Goal: Task Accomplishment & Management: Complete application form

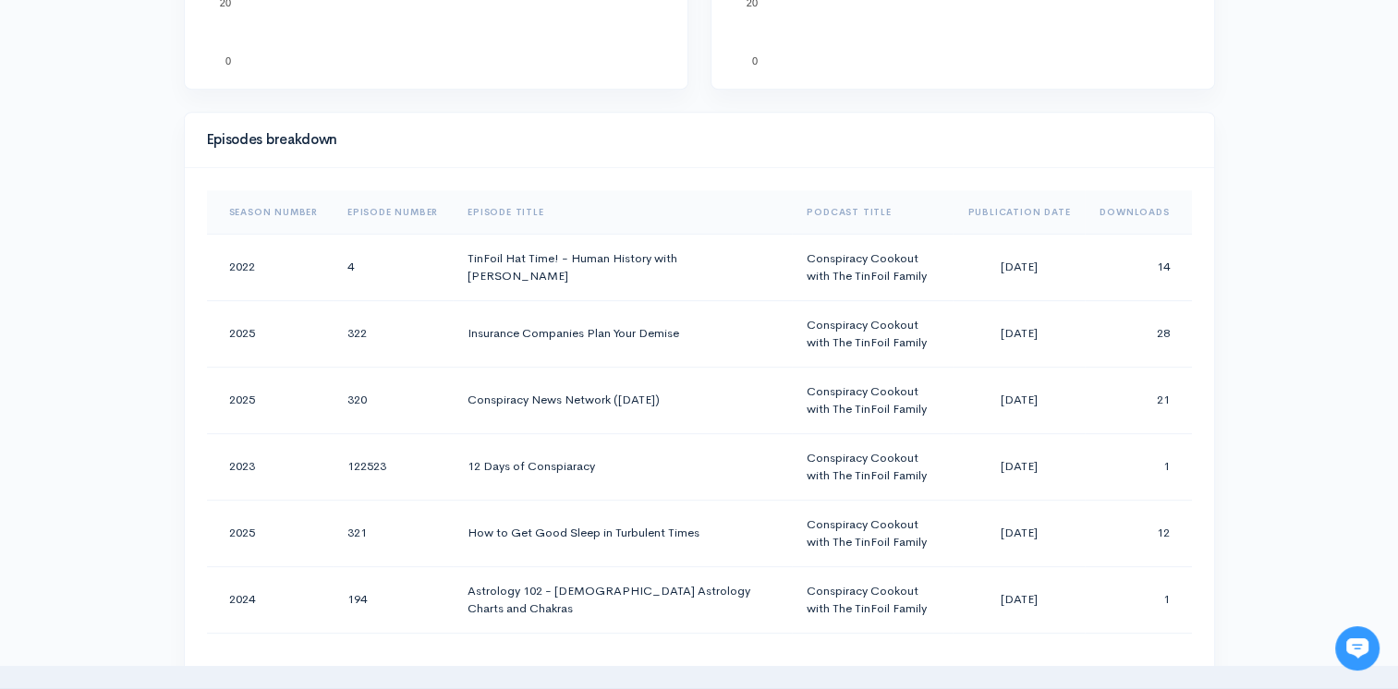
scroll to position [817, 0]
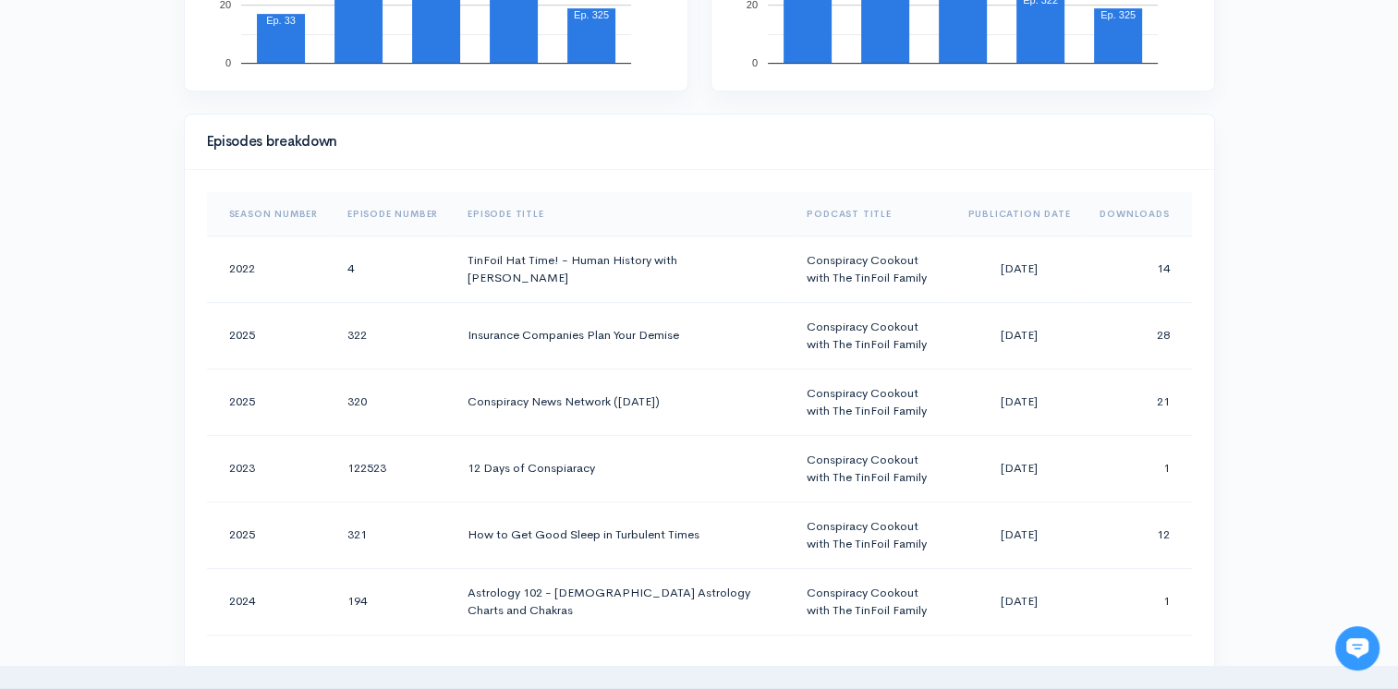
click at [1116, 202] on th "Downloads" at bounding box center [1138, 214] width 106 height 44
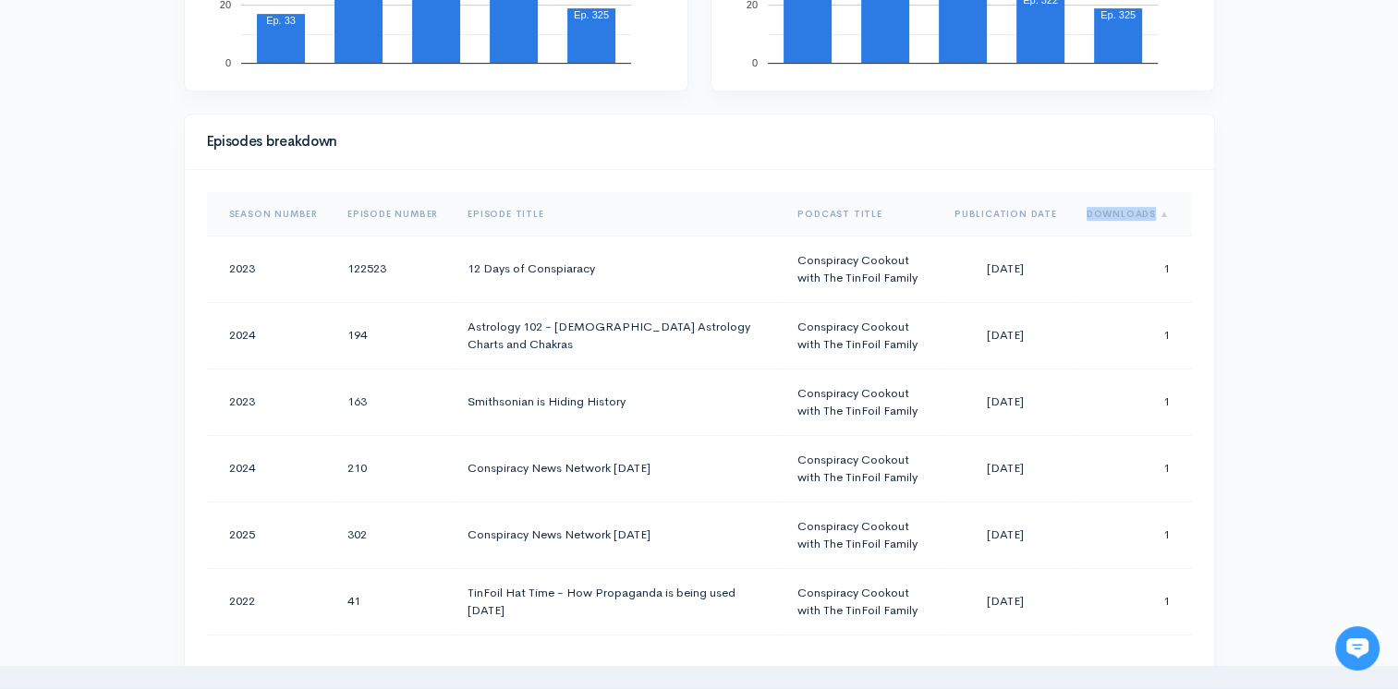
click at [1116, 201] on th "Downloads" at bounding box center [1132, 214] width 120 height 44
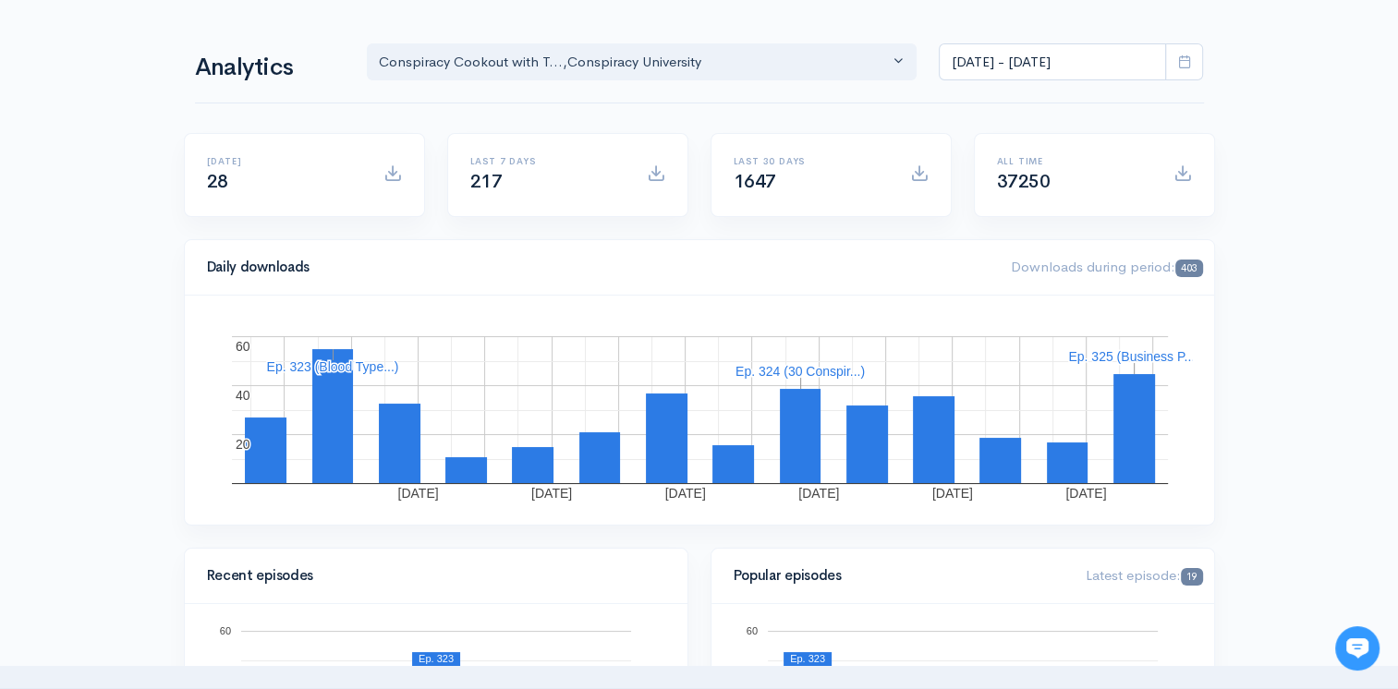
scroll to position [0, 0]
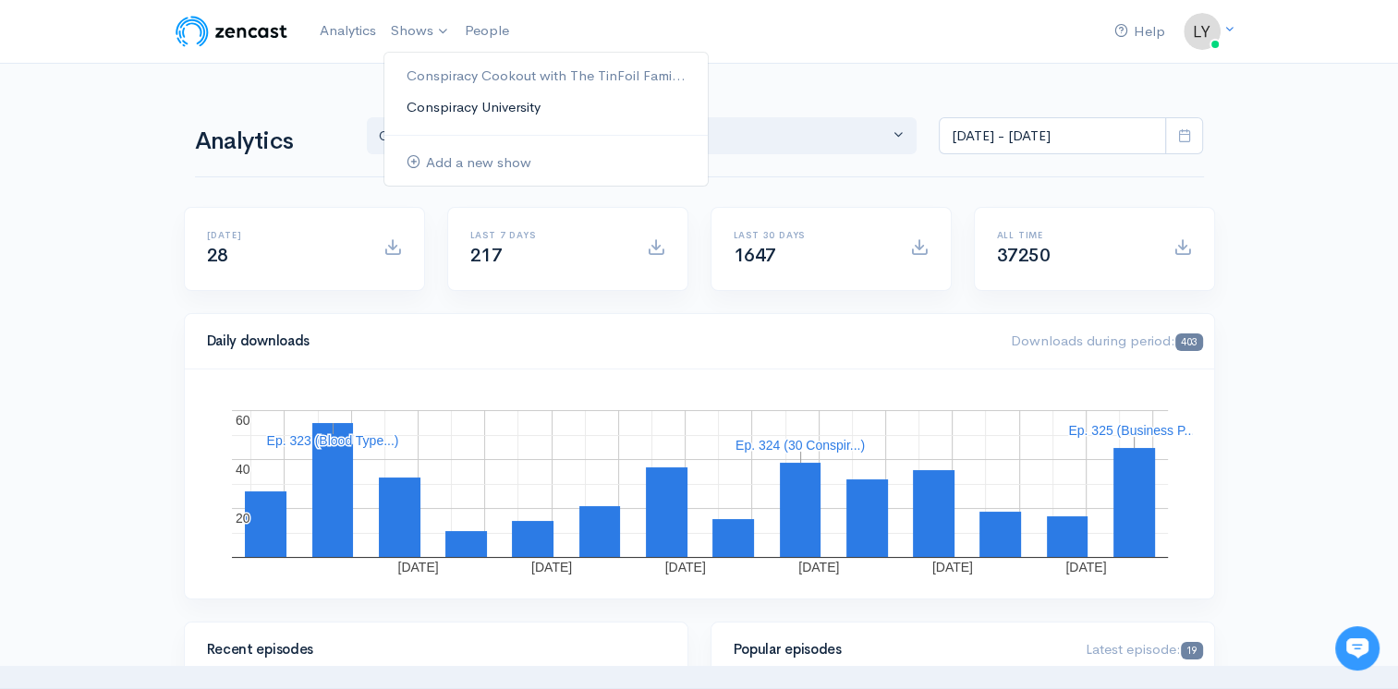
click at [420, 109] on link "Conspiracy University" at bounding box center [545, 107] width 323 height 32
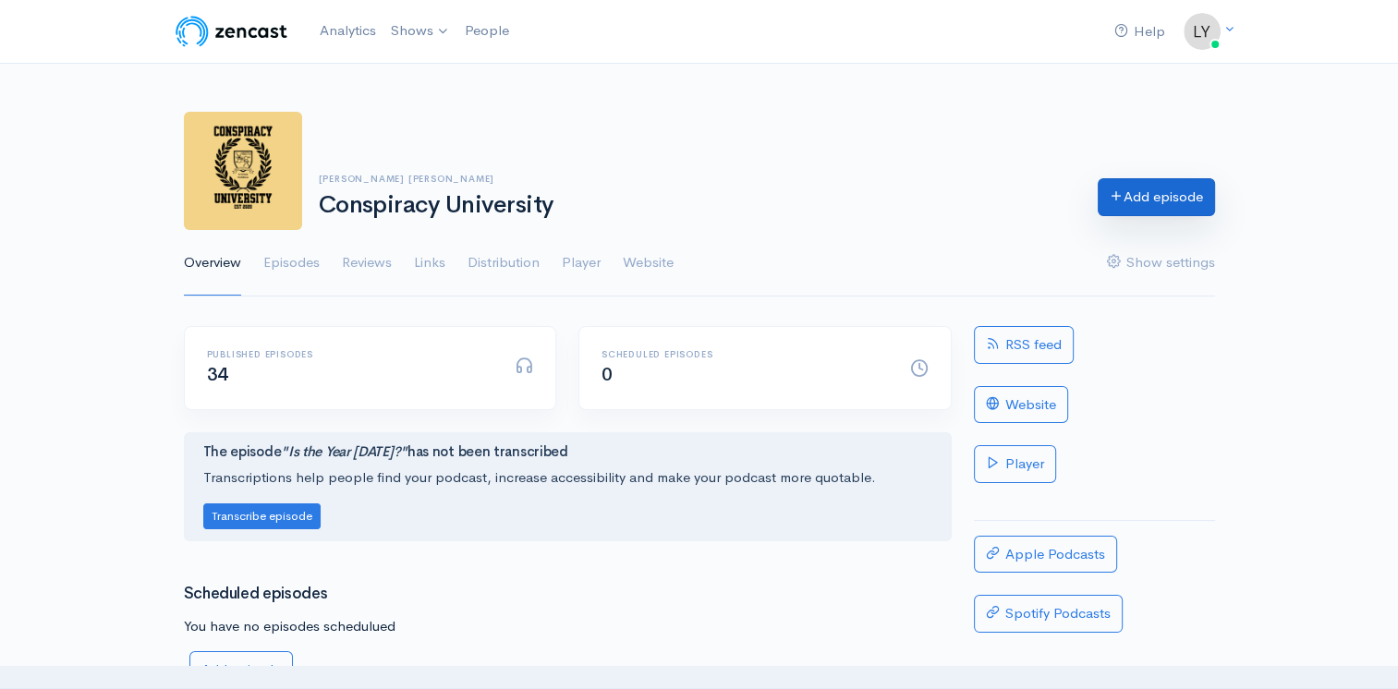
click at [1198, 209] on link "Add episode" at bounding box center [1156, 197] width 117 height 38
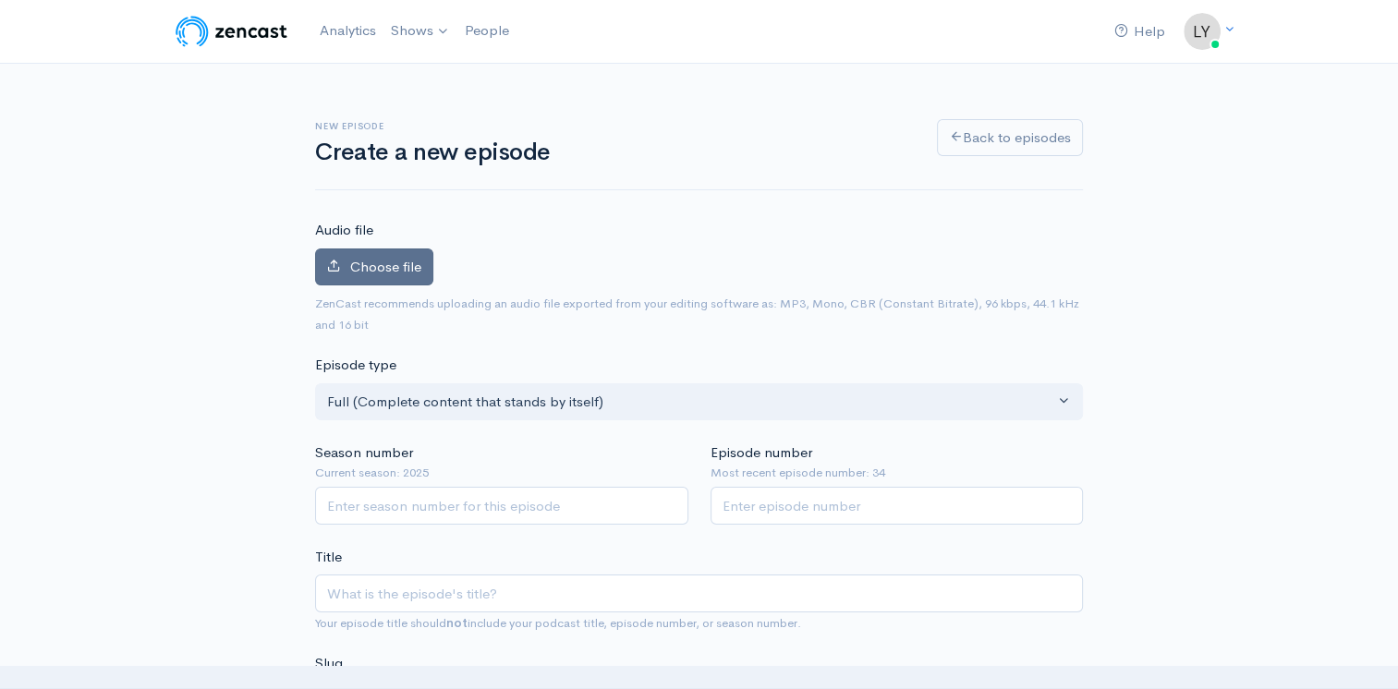
click at [382, 261] on span "Choose file" at bounding box center [385, 267] width 71 height 18
click at [0, 0] on input "Choose file" at bounding box center [0, 0] width 0 height 0
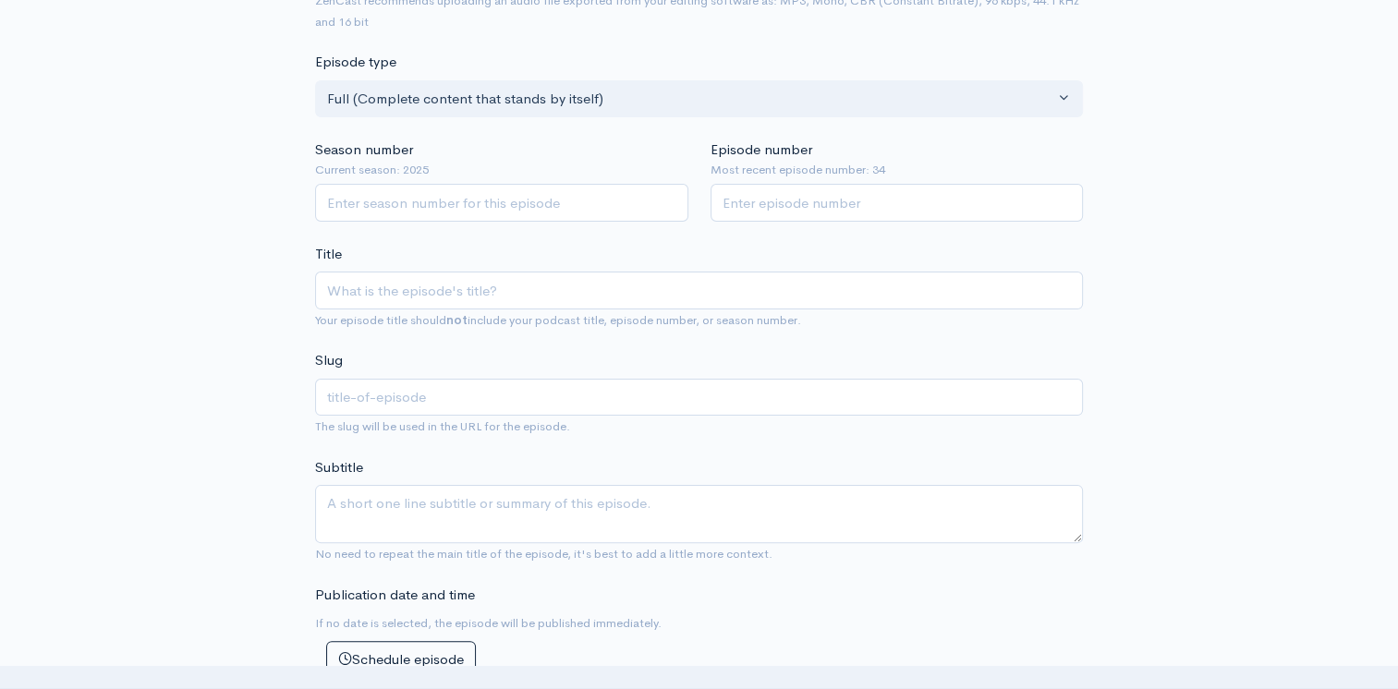
scroll to position [372, 0]
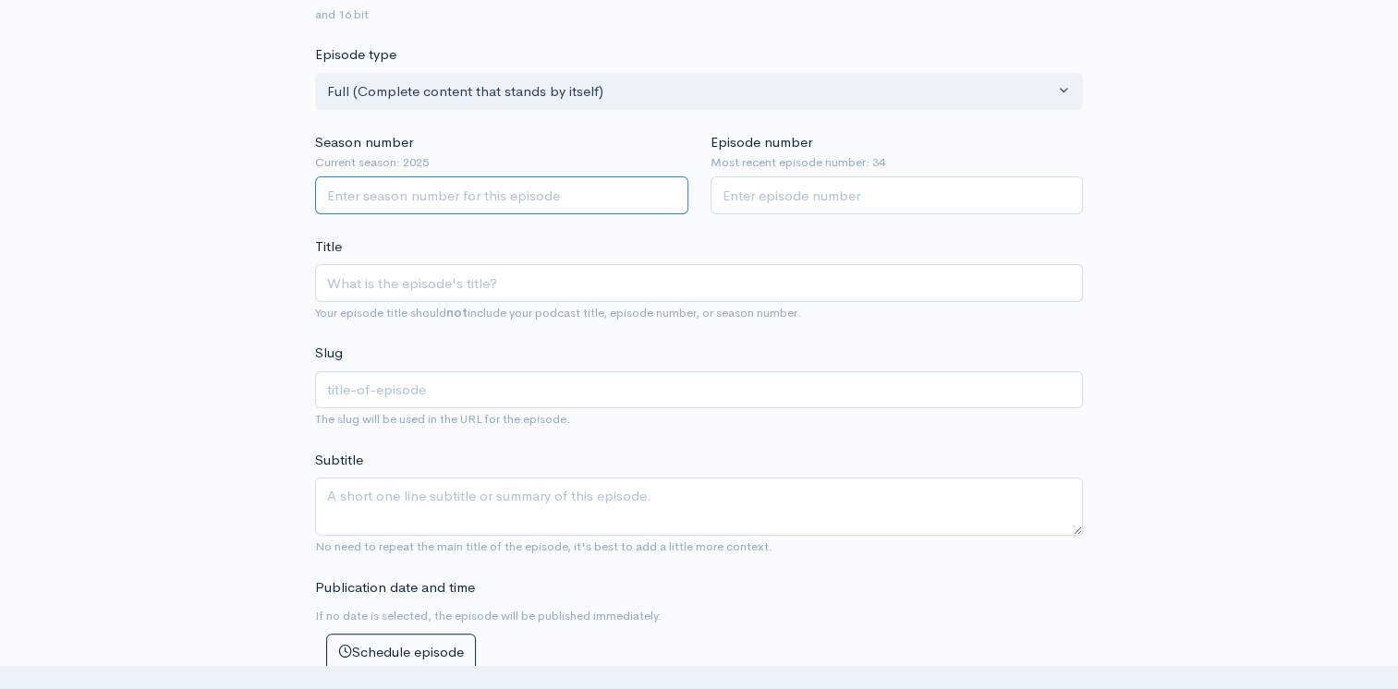
click at [438, 201] on input "Season number" at bounding box center [501, 195] width 373 height 38
type input "2025"
type input "35"
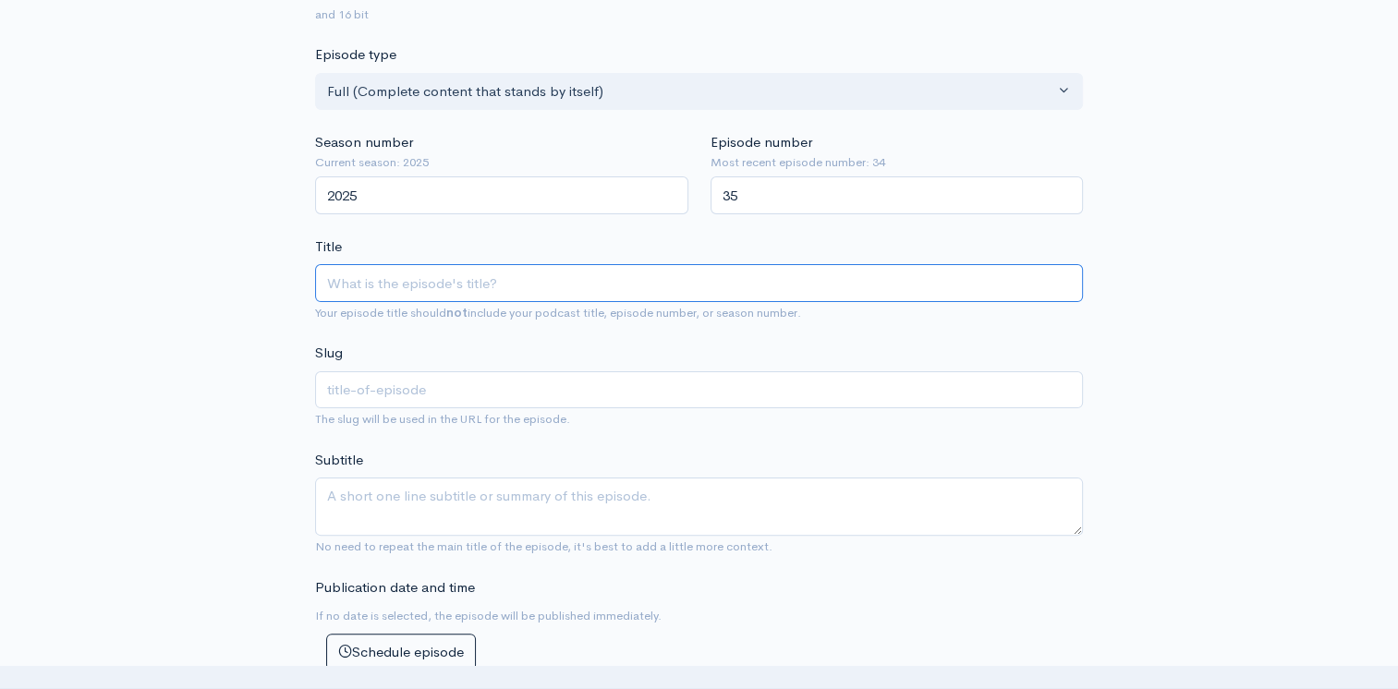
click at [363, 282] on input "Title" at bounding box center [699, 283] width 768 height 38
type input "B"
type input "b"
type input "Bu"
type input "bu"
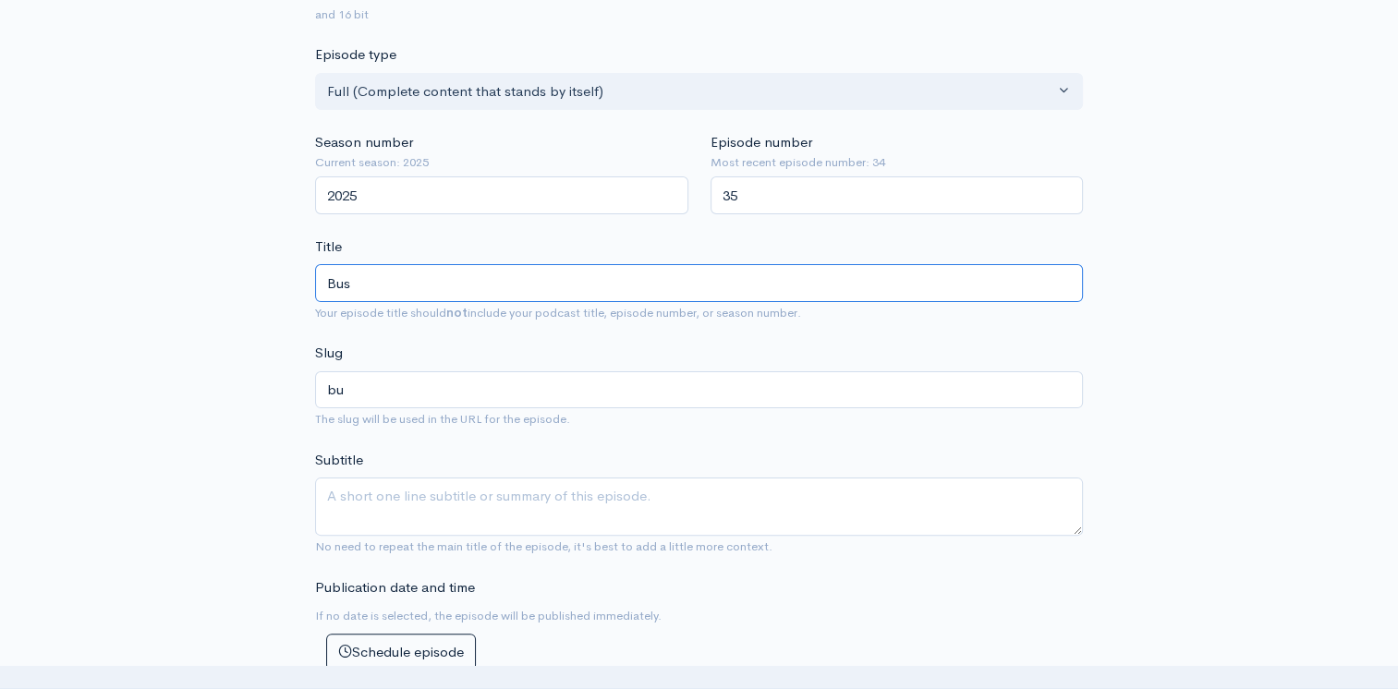
type input "Busi"
type input "busi"
type input "Busin"
type input "busin"
type input "Busine"
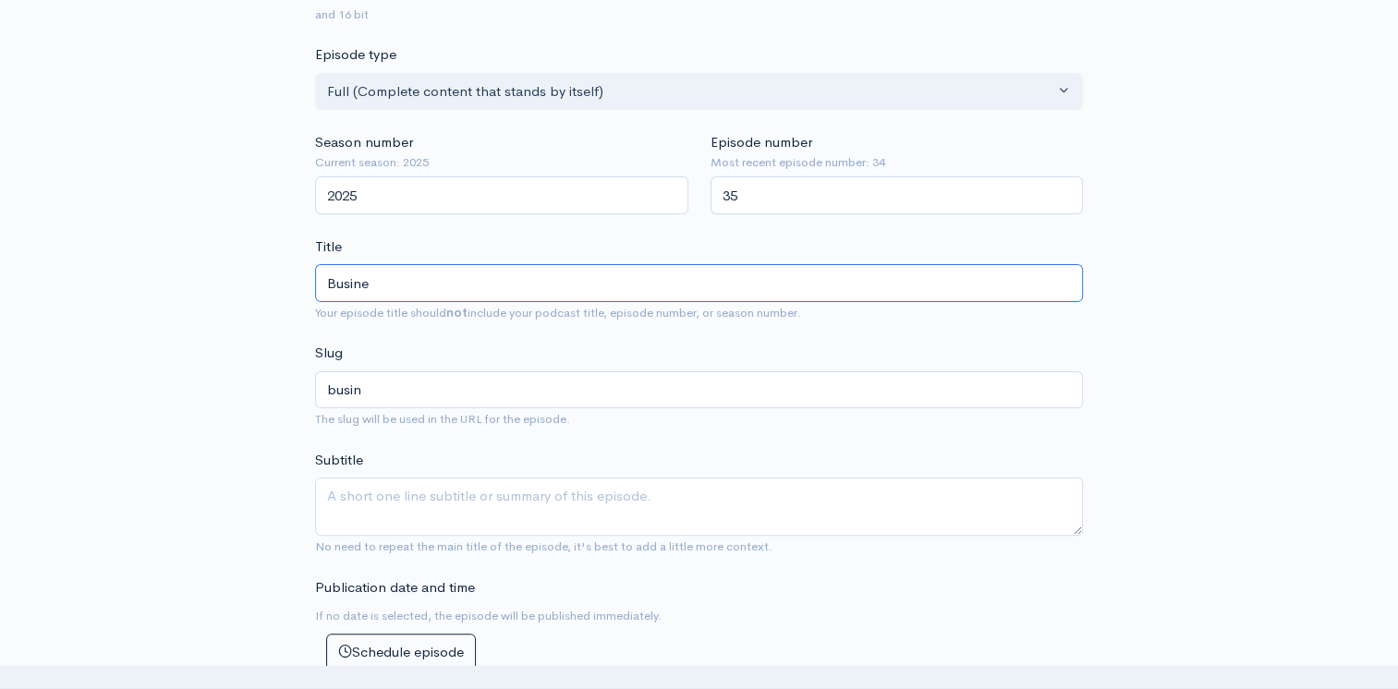
type input "busine"
type input "Busines"
type input "busines"
type input "Business"
type input "business"
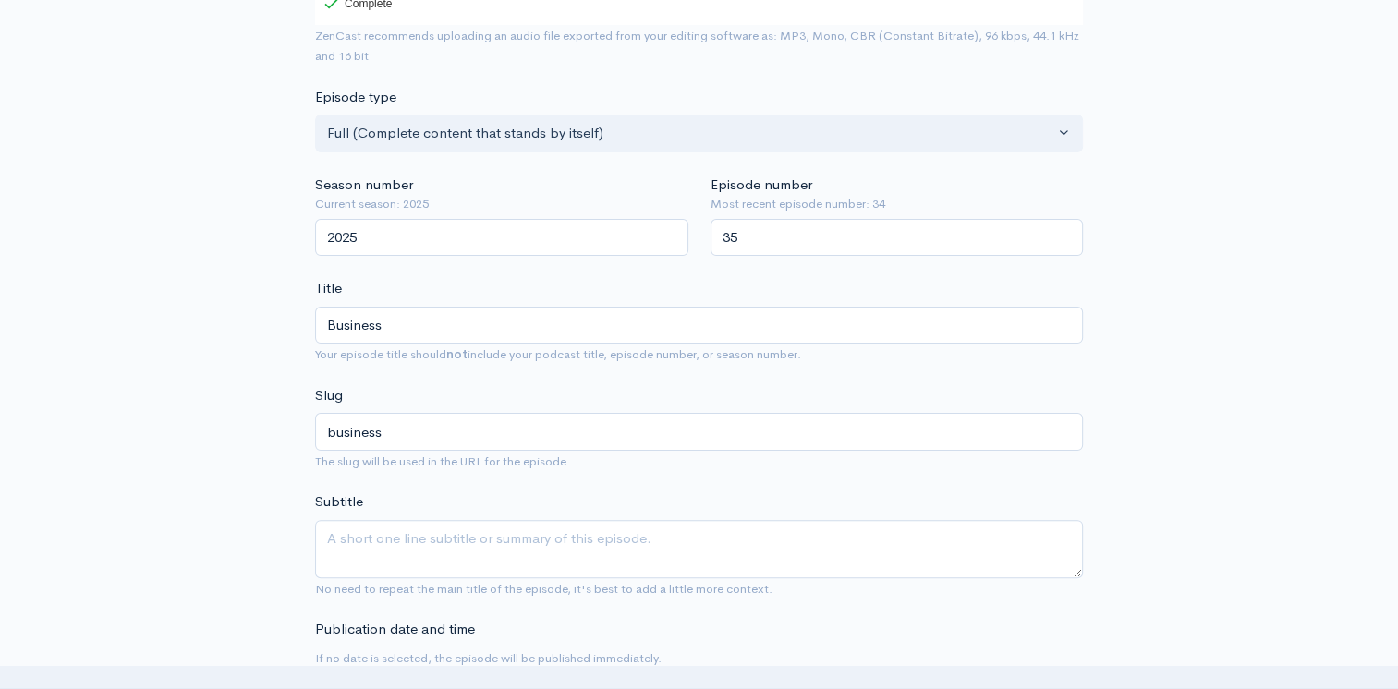
scroll to position [414, 0]
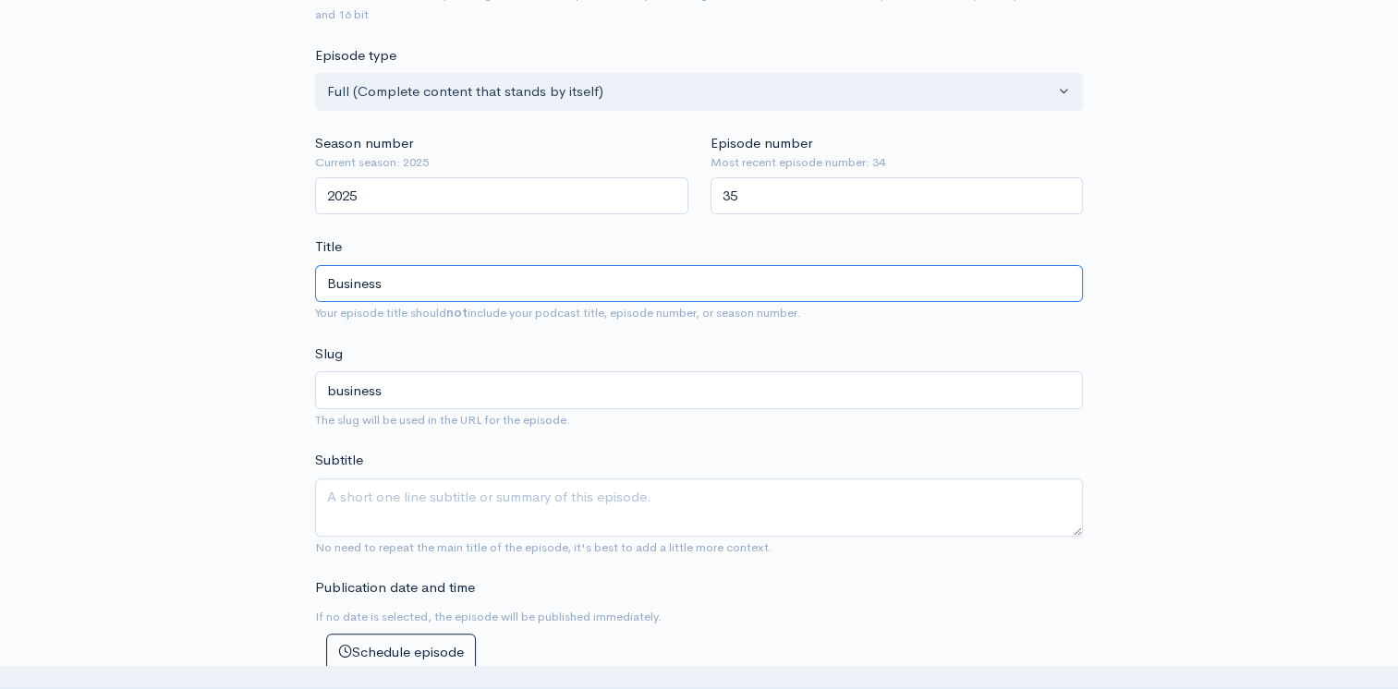
drag, startPoint x: 392, startPoint y: 279, endPoint x: 173, endPoint y: 290, distance: 219.3
click at [173, 290] on div "New episode Create a new episode Back to episodes Audio file Choose file CUE - …" at bounding box center [699, 681] width 1053 height 2062
paste input "Parasites"
type input "Business Parasites"
type input "business-parasites"
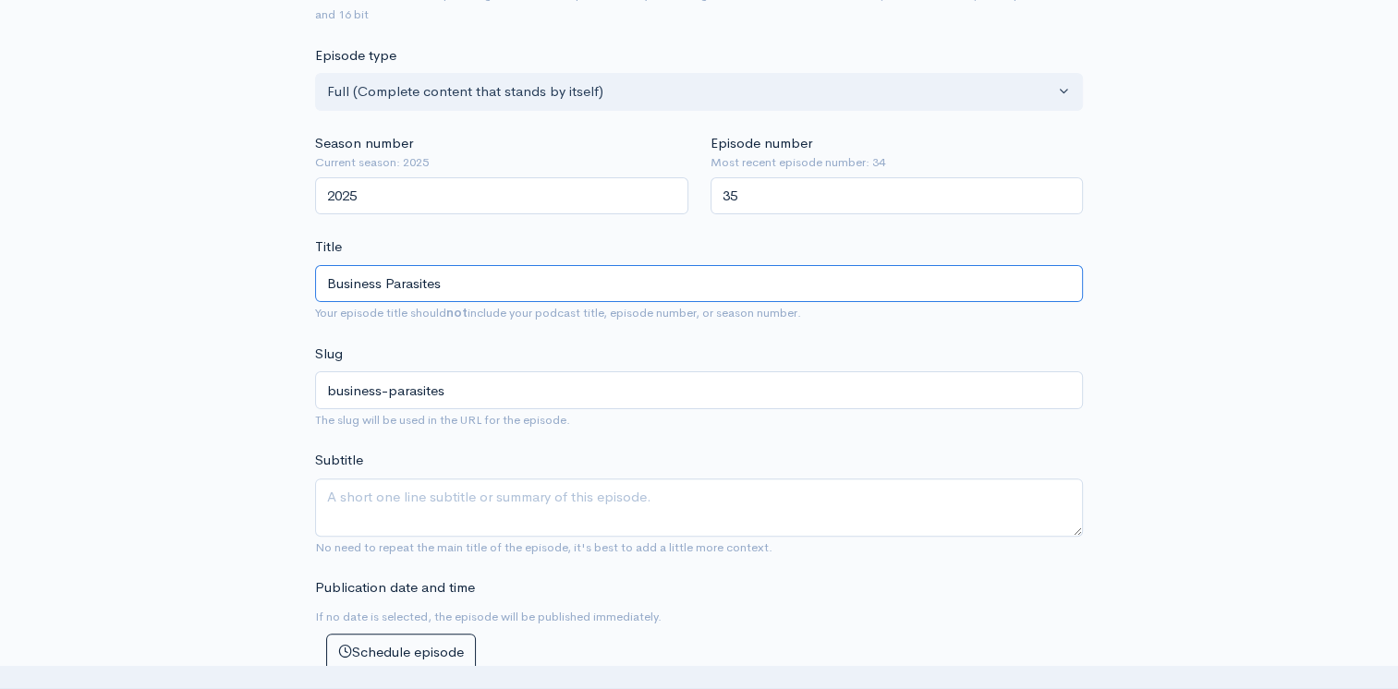
type input "Business Parasites"
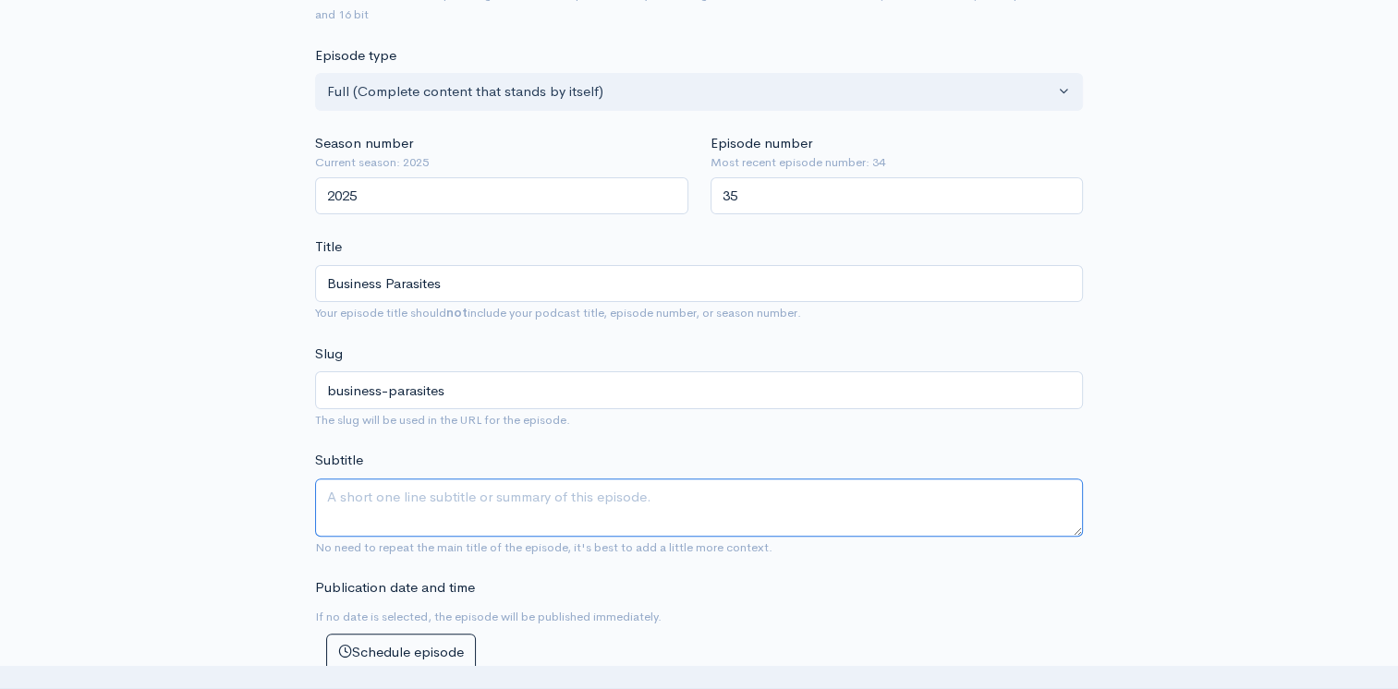
click at [392, 493] on textarea "Subtitle" at bounding box center [699, 508] width 768 height 58
paste textarea "We talk a lot about health and the medical field, and often about the role of p…"
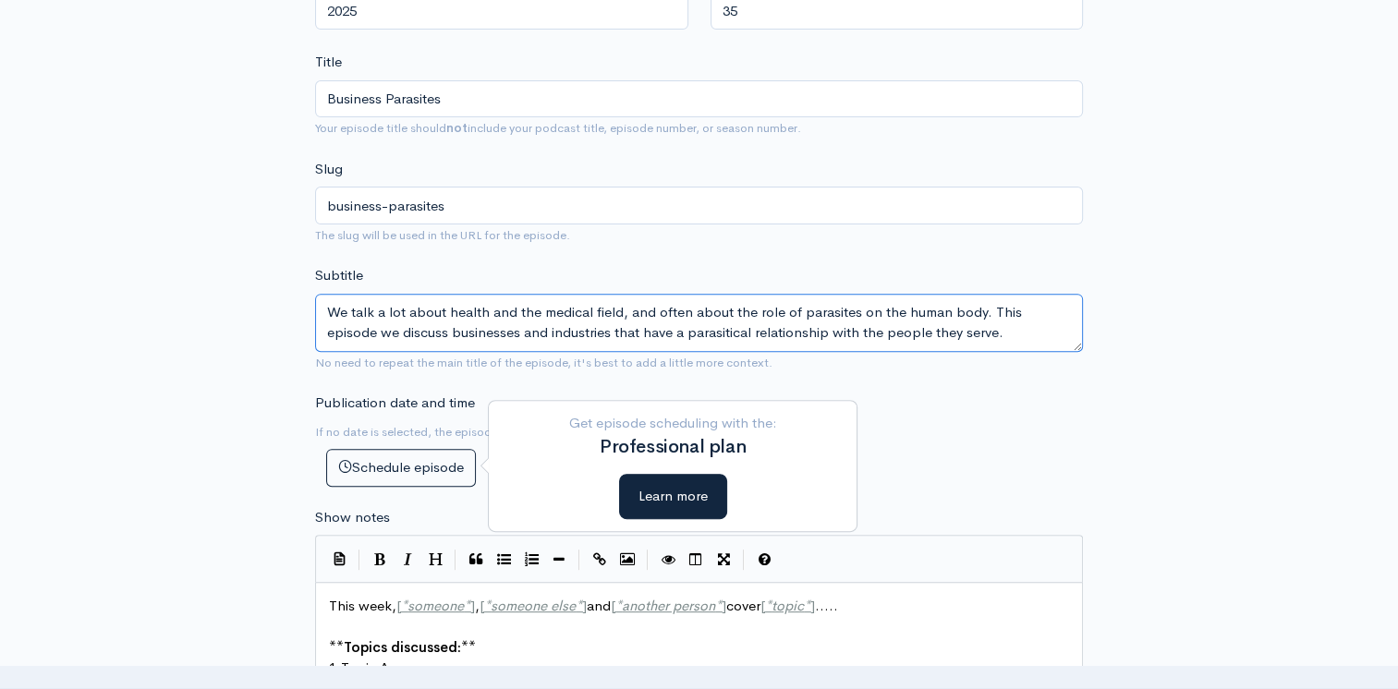
scroll to position [968, 0]
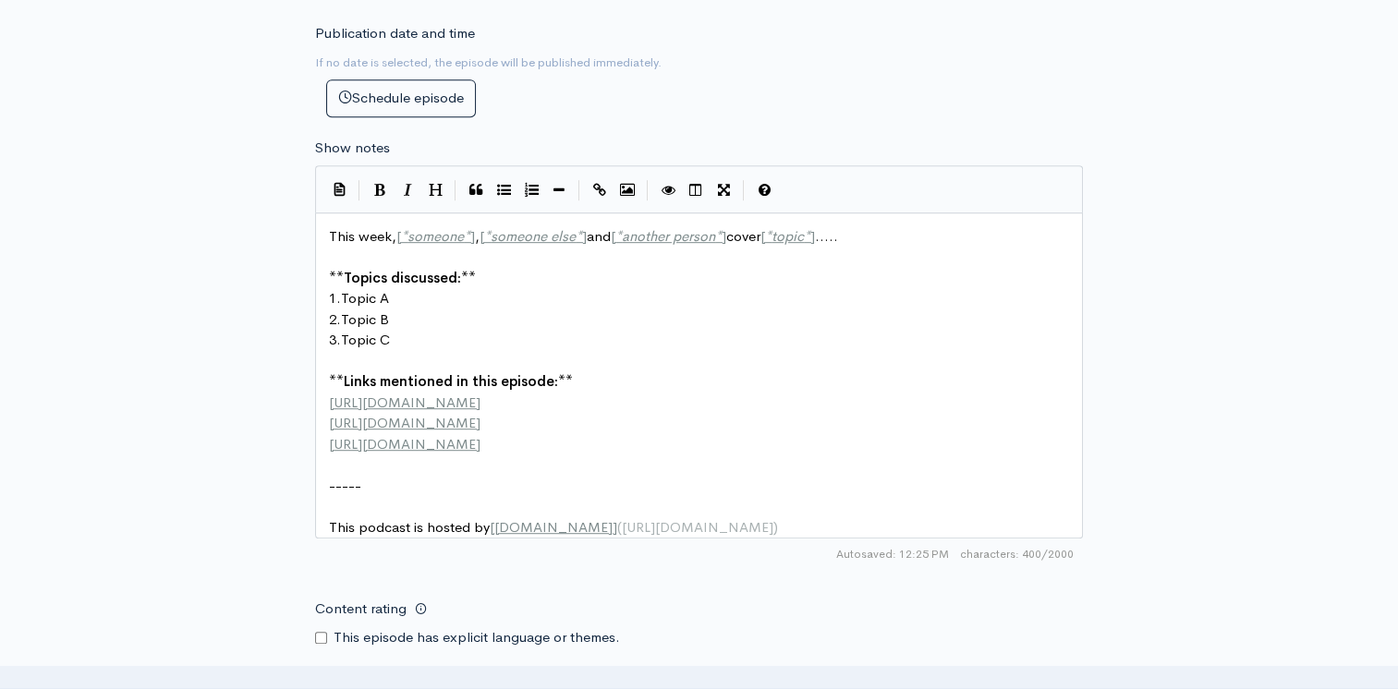
type textarea "We talk a lot about health and the medical field, and often about the role of p…"
type textarea "1. Topic A 2. Topic B 3. Topic C"
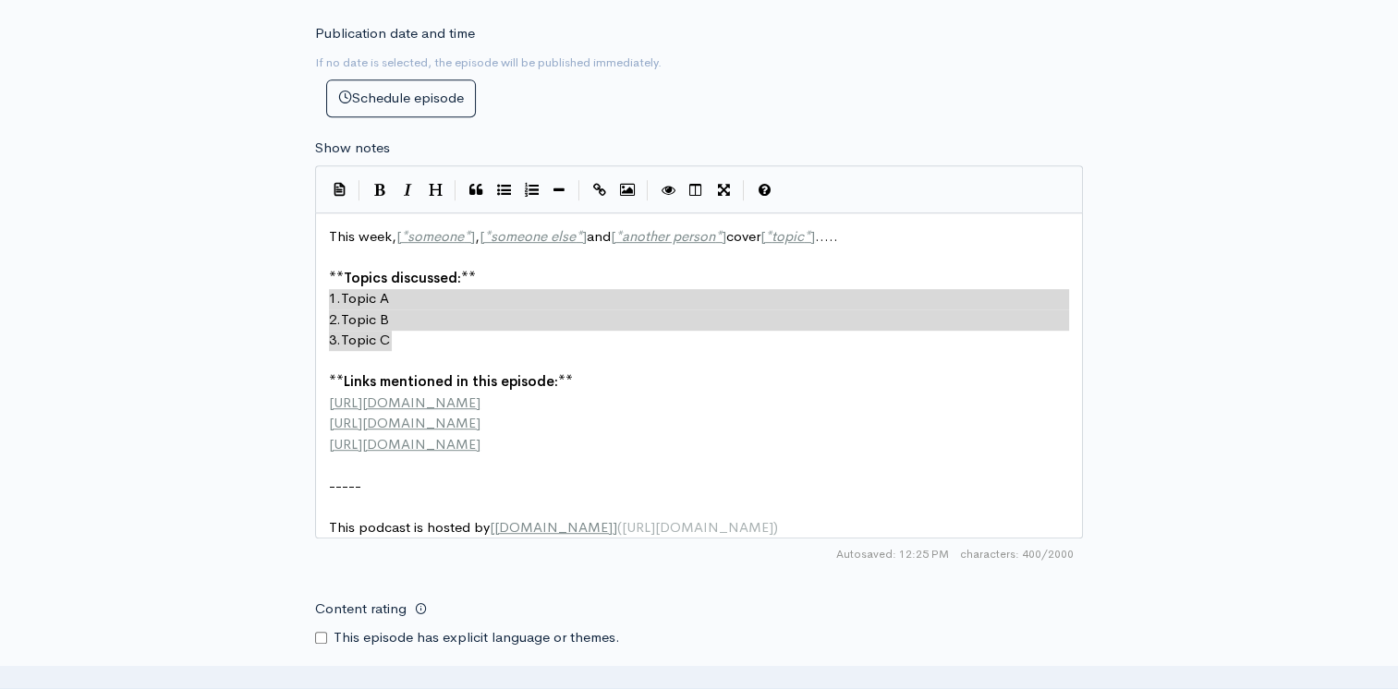
drag, startPoint x: 329, startPoint y: 291, endPoint x: 427, endPoint y: 343, distance: 110.8
paste textarea
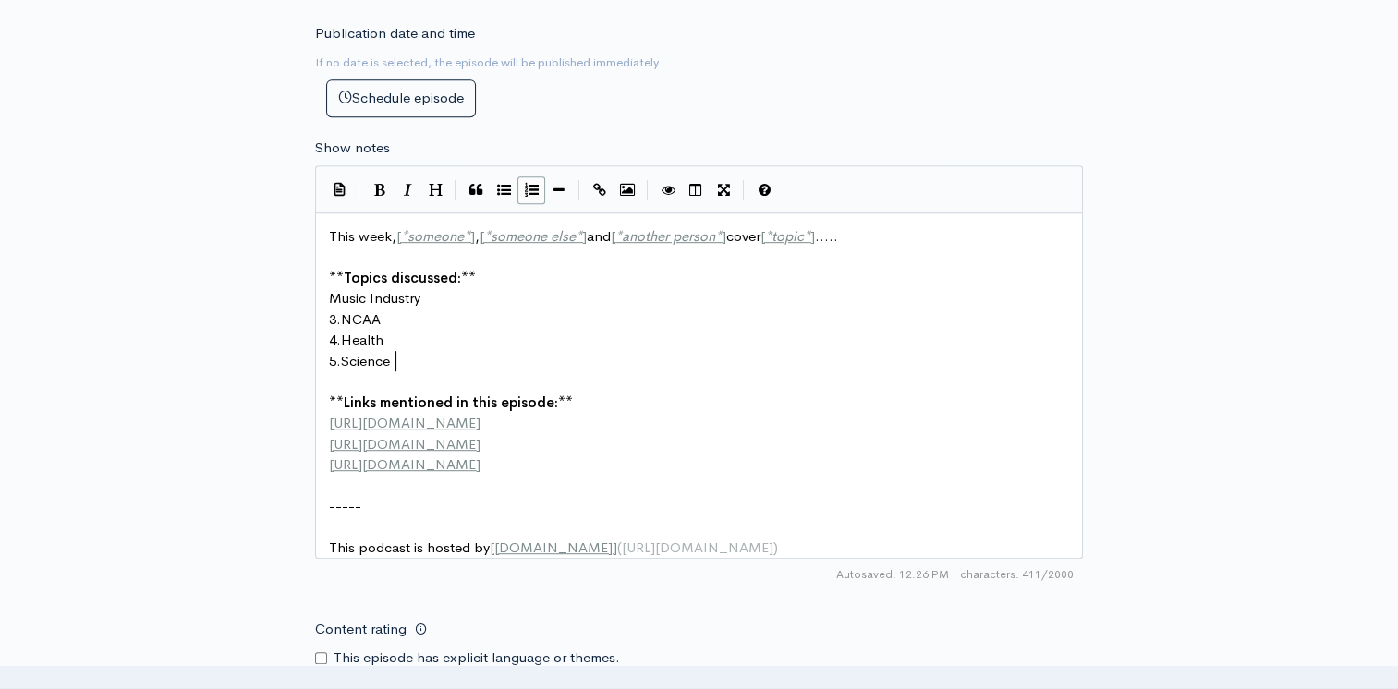
click at [332, 294] on span "Music Industry" at bounding box center [374, 298] width 91 height 18
type textarea "1."
type textarea "2"
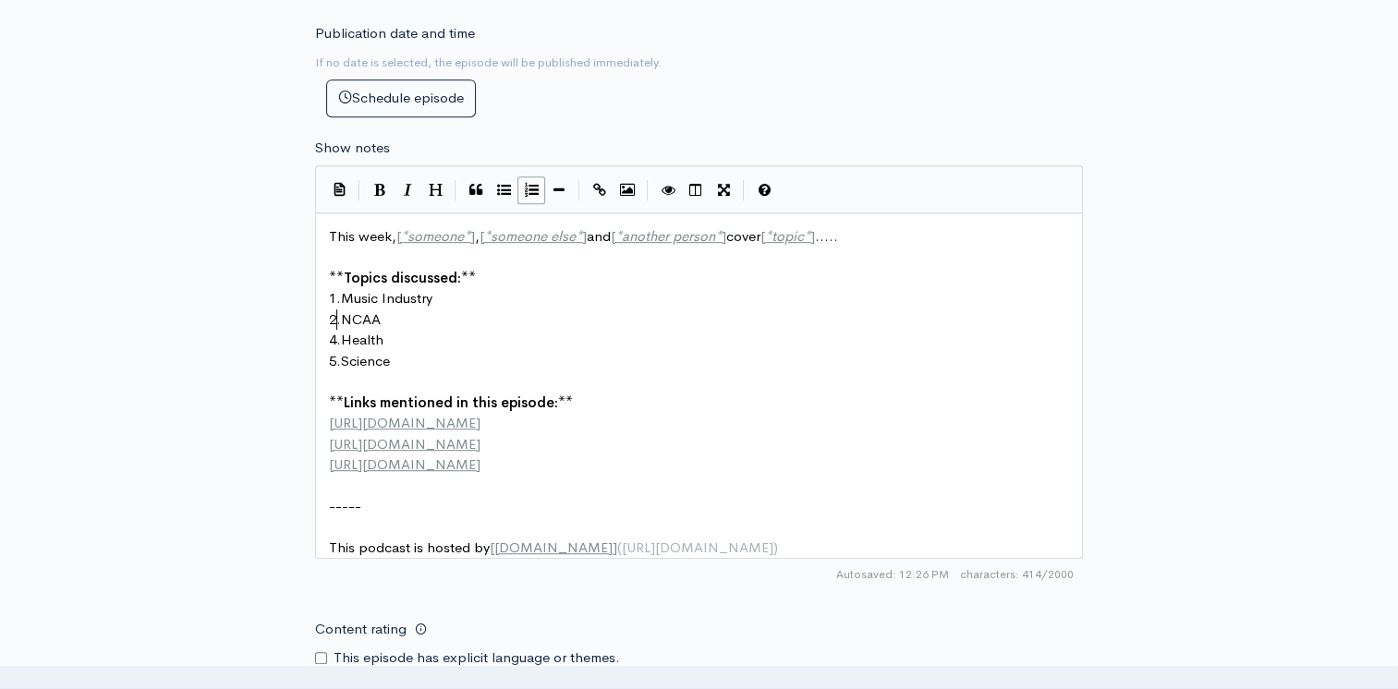
scroll to position [6, 7]
type textarea "3"
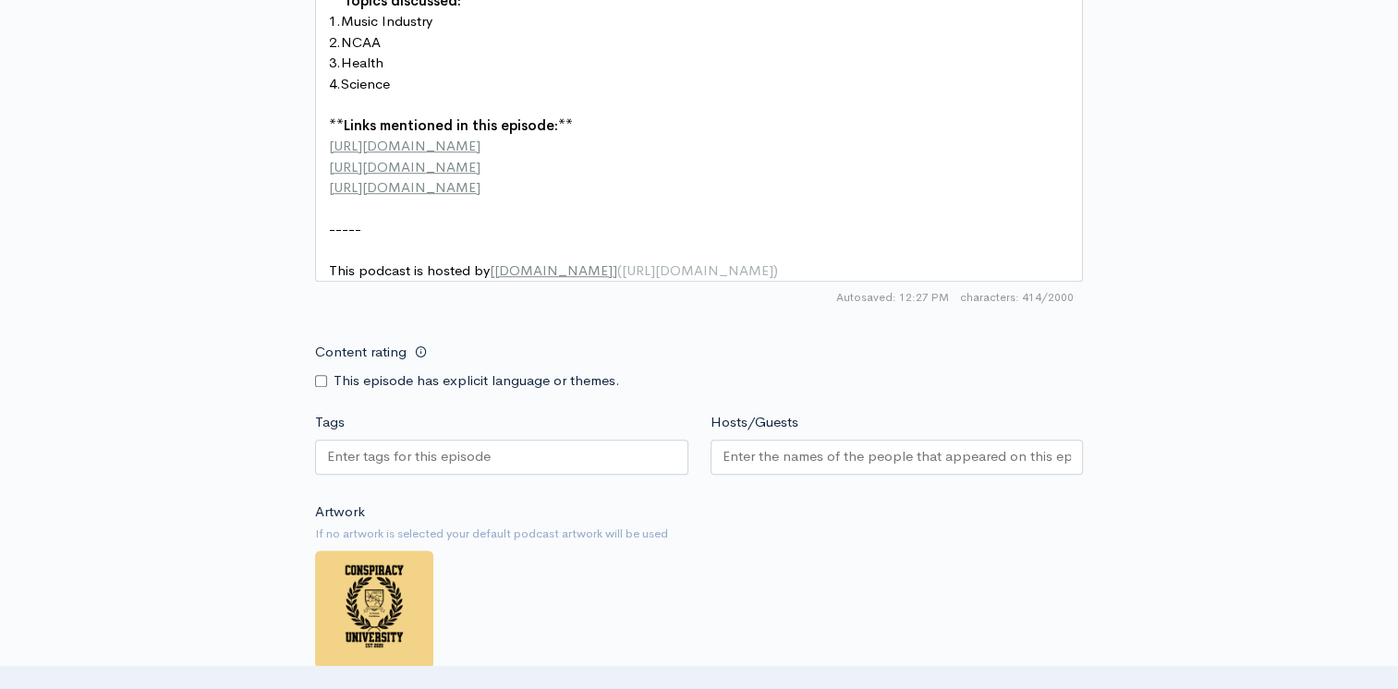
scroll to position [1246, 0]
type textarea "4"
click at [319, 387] on input "Content rating" at bounding box center [321, 381] width 12 height 12
checkbox input "true"
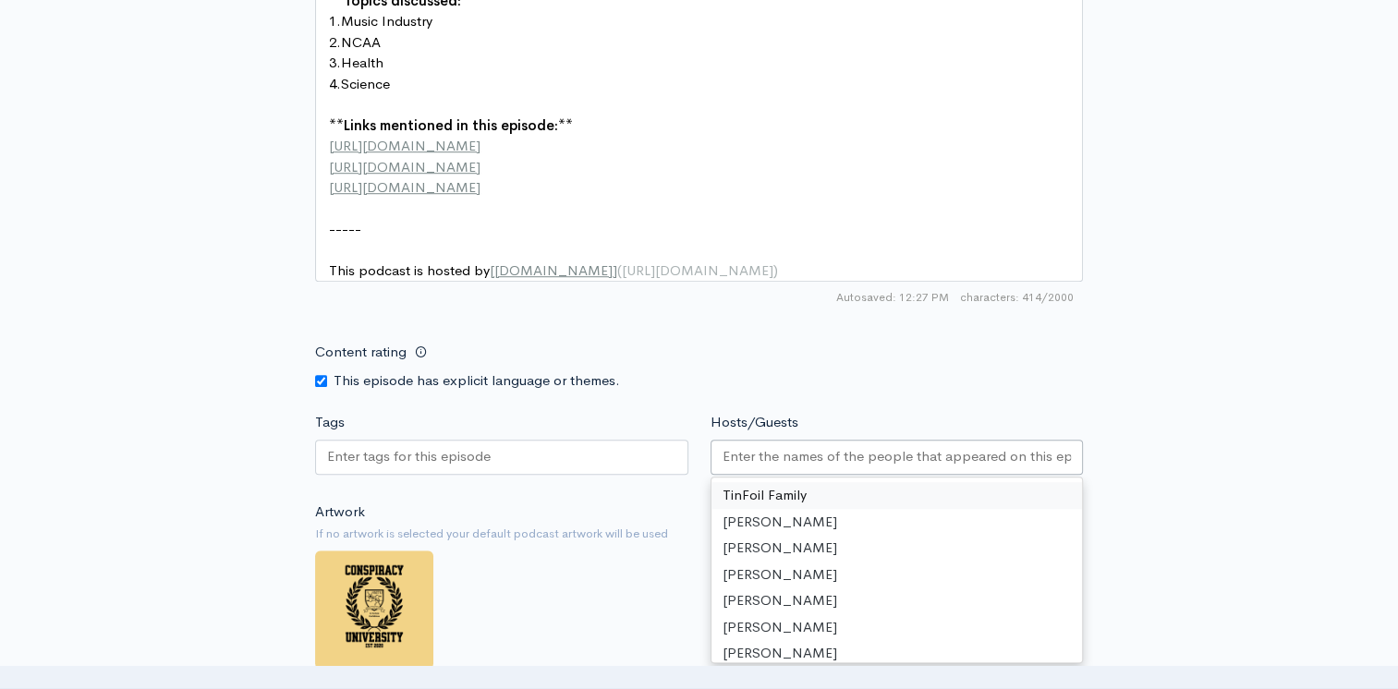
click at [792, 458] on input "Hosts/Guests" at bounding box center [897, 456] width 349 height 21
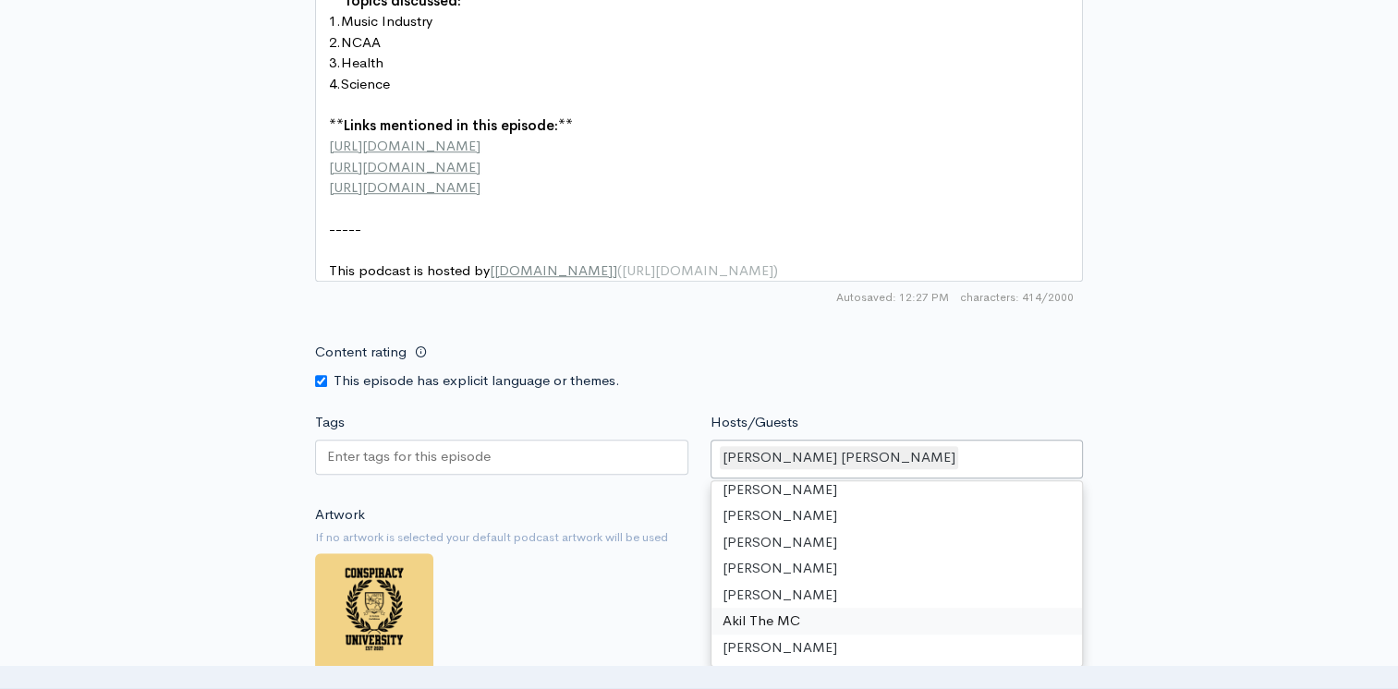
scroll to position [61, 0]
click at [440, 456] on input "Tags" at bounding box center [410, 456] width 166 height 21
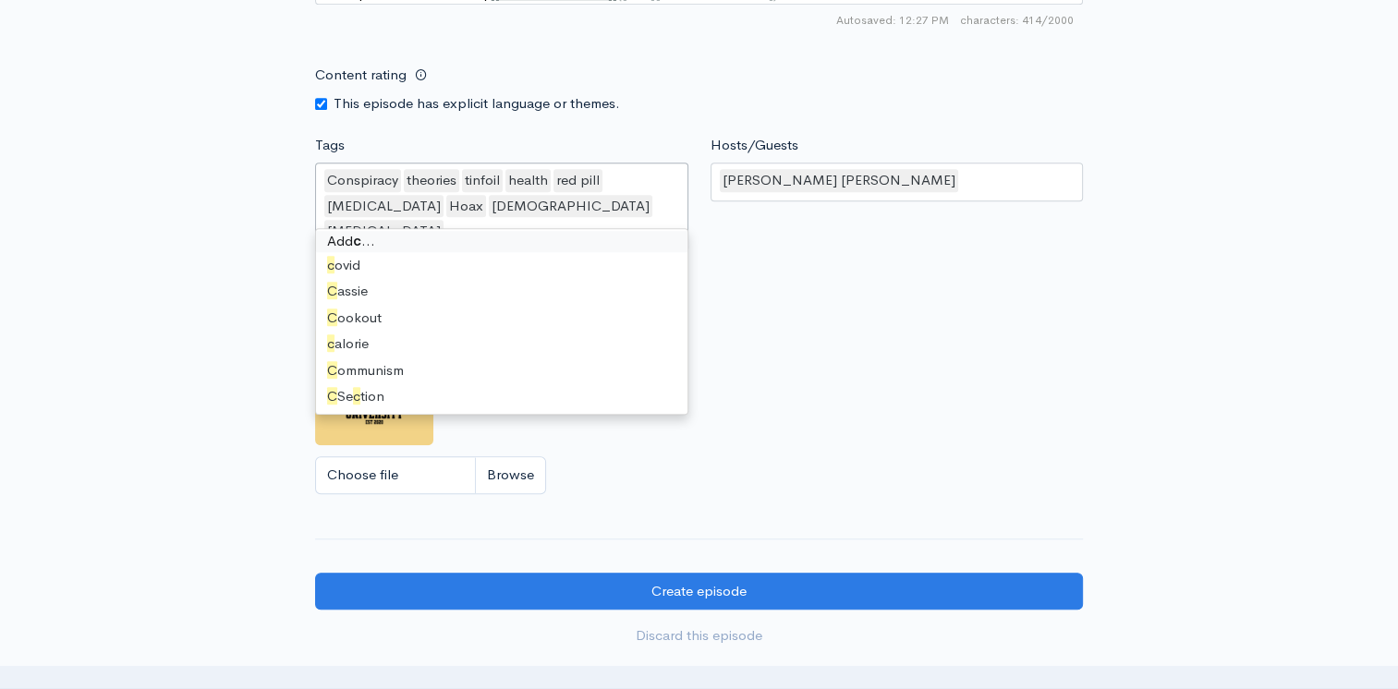
scroll to position [0, 0]
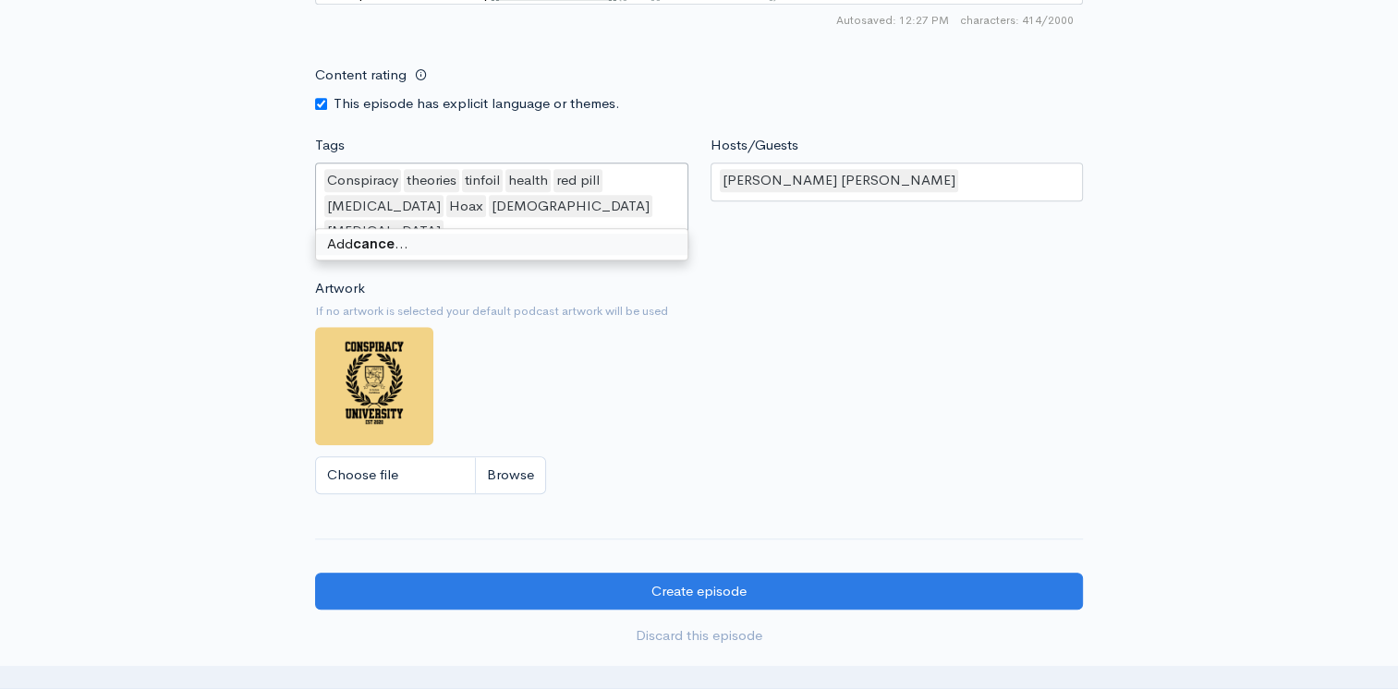
type input "cancer"
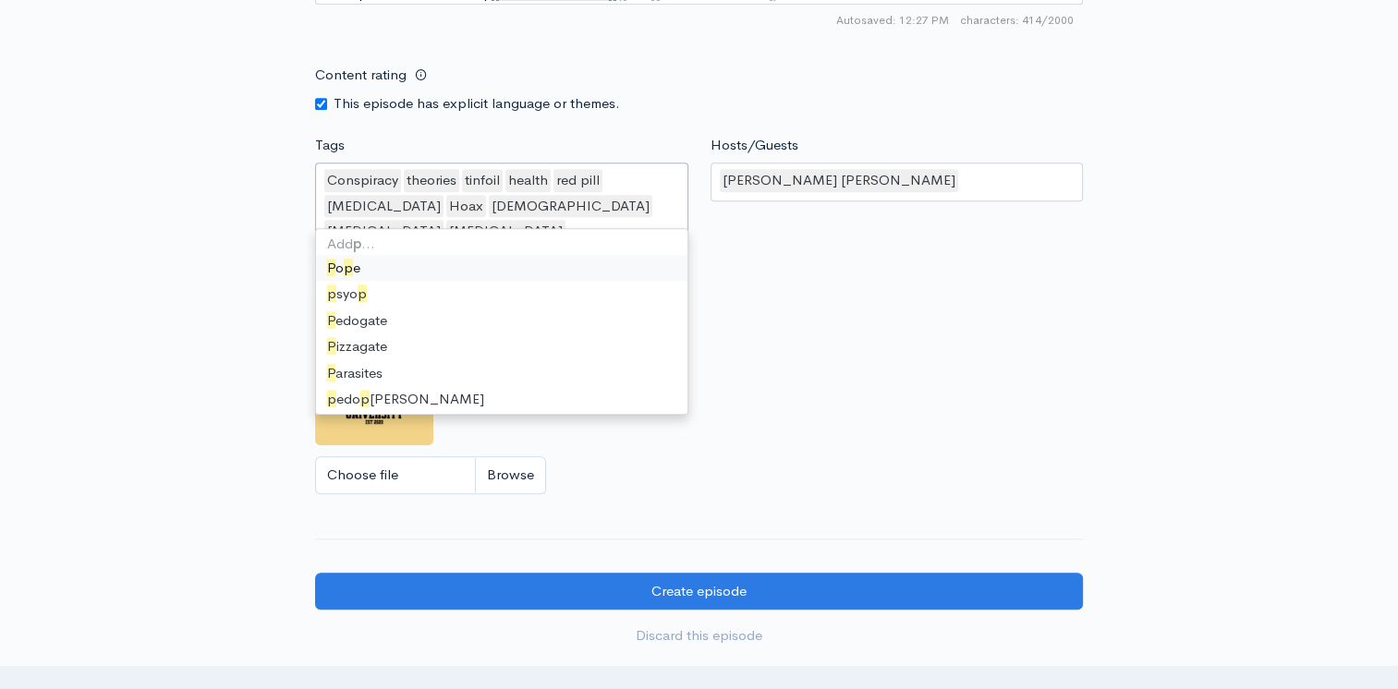
type input "psy"
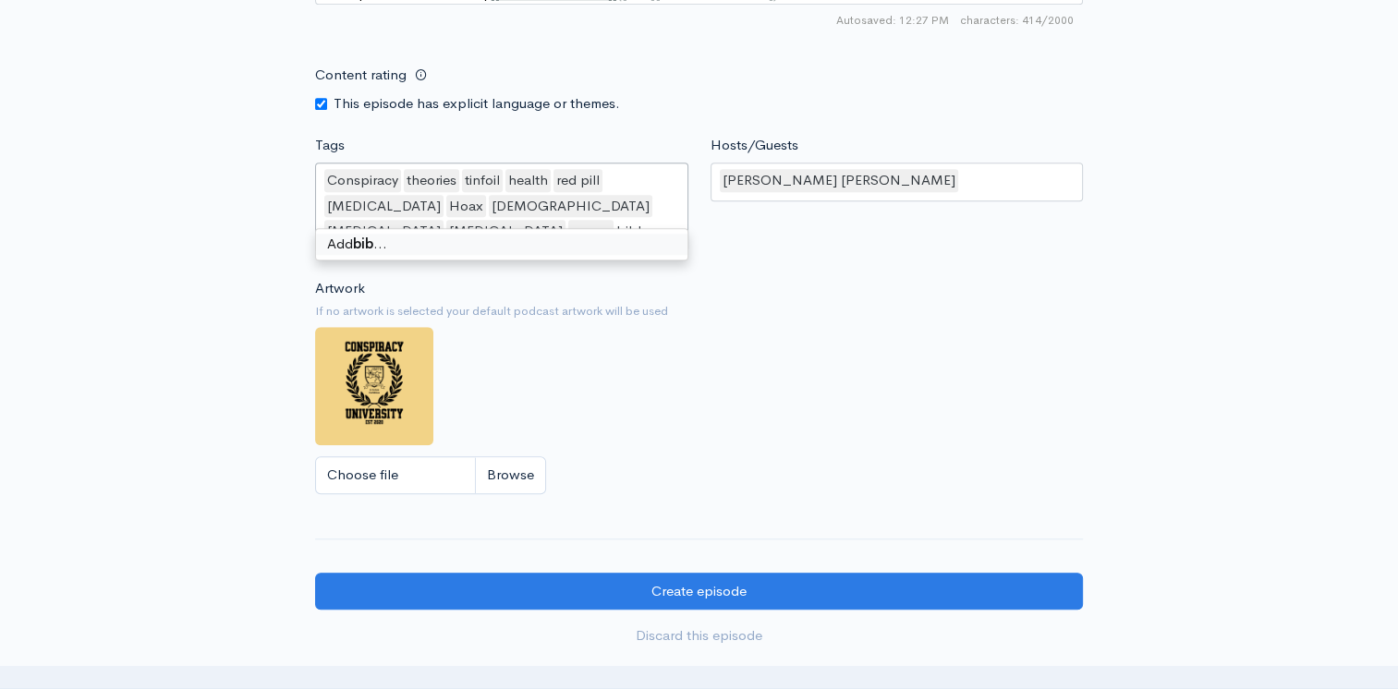
type input "bible"
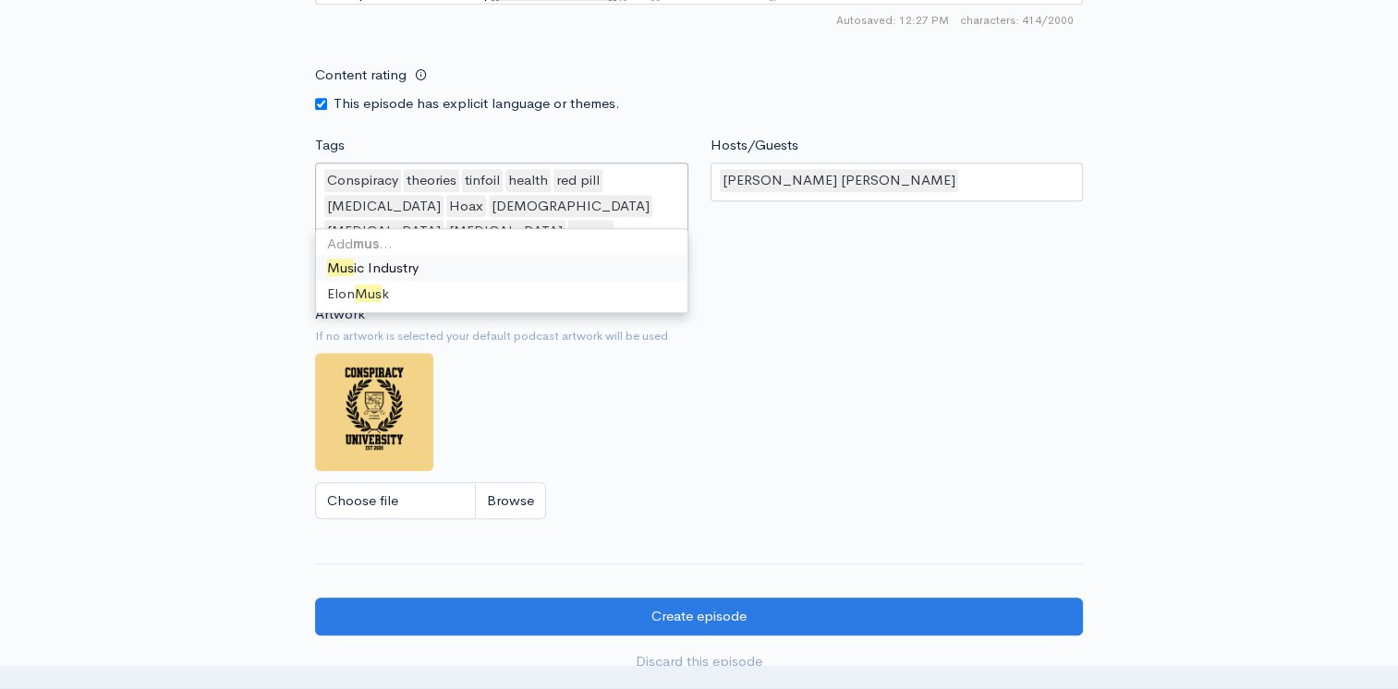
type input "musi"
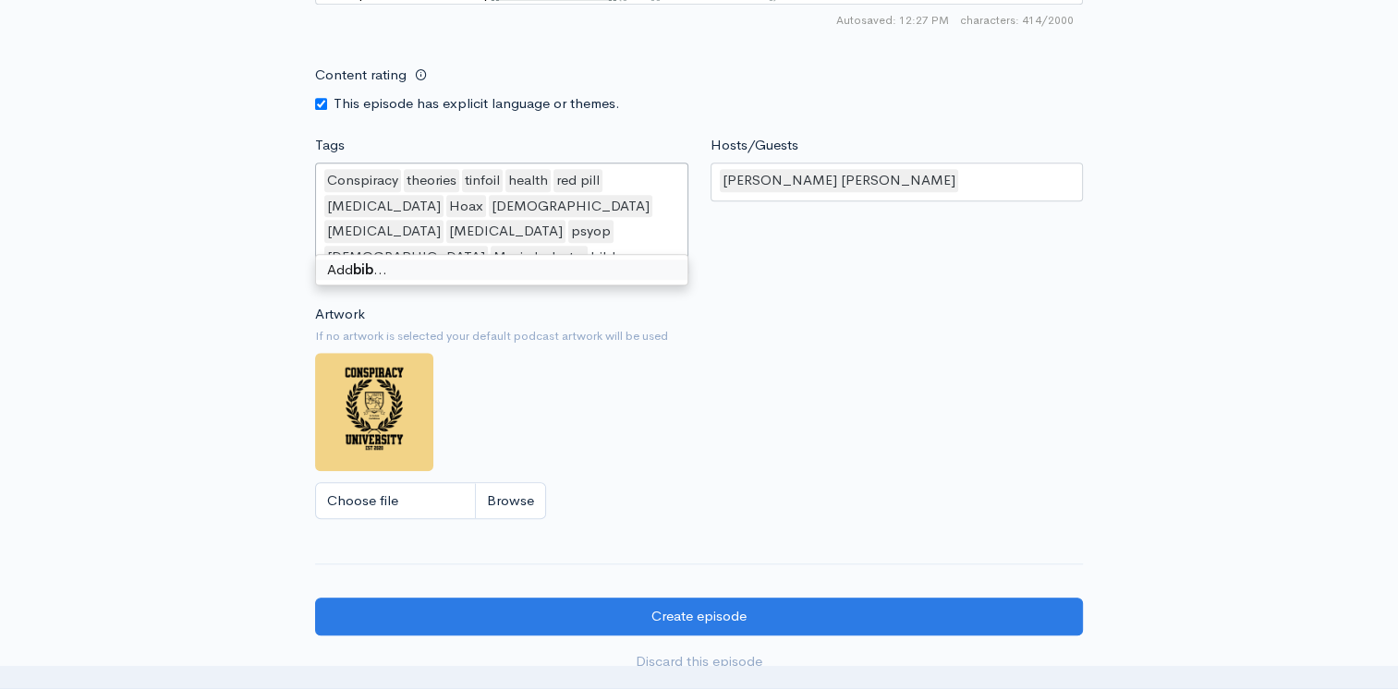
type input "bible"
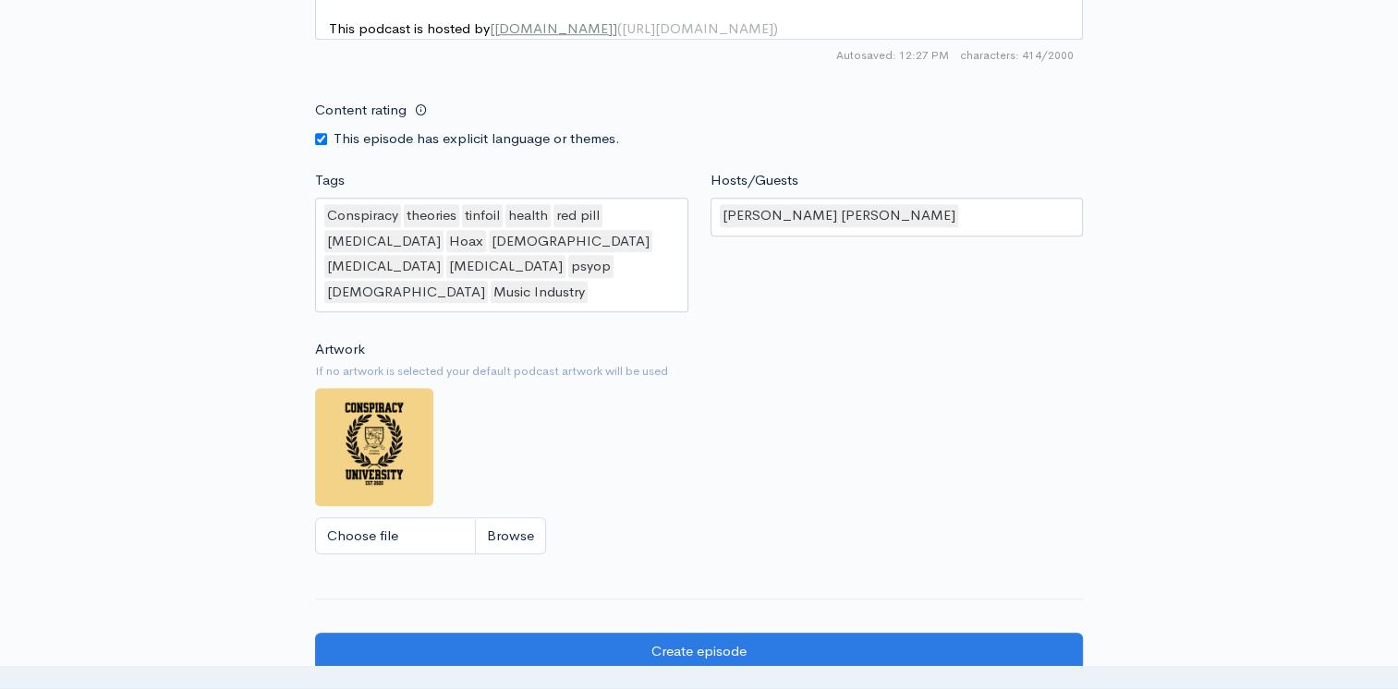
scroll to position [1759, 0]
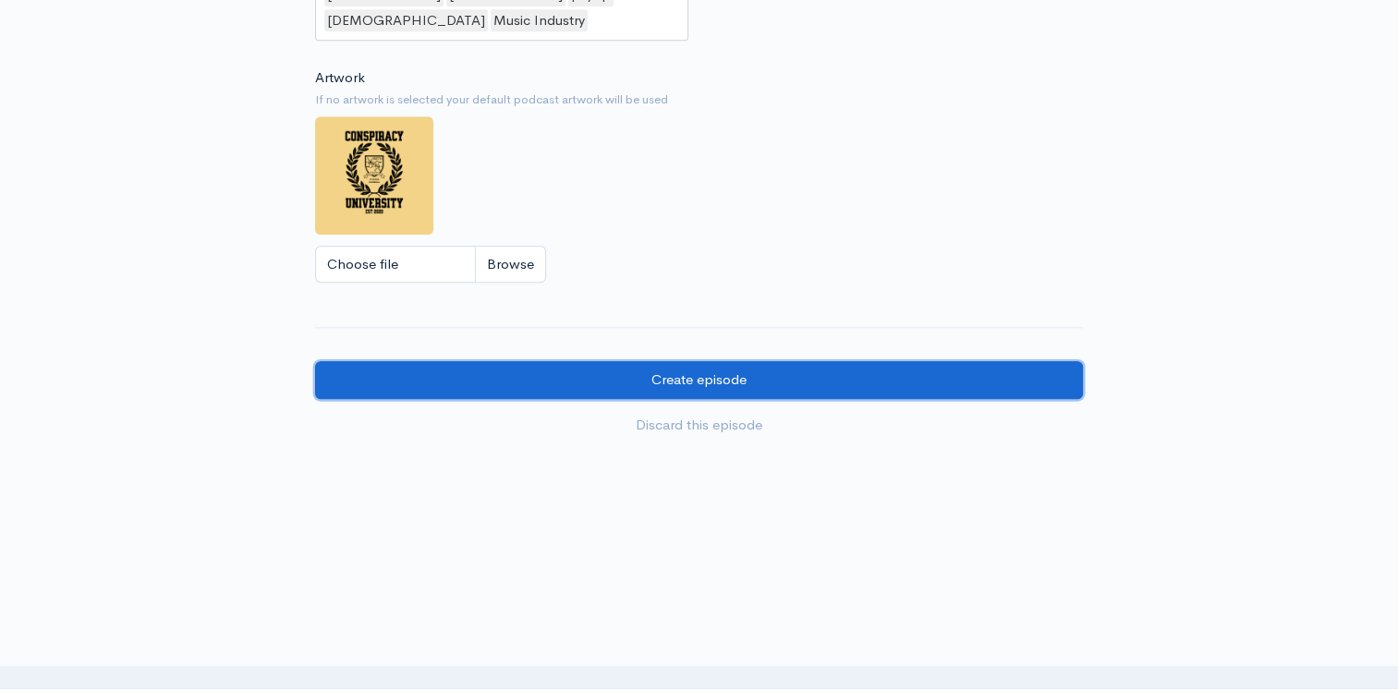
click at [837, 361] on input "Create episode" at bounding box center [699, 380] width 768 height 38
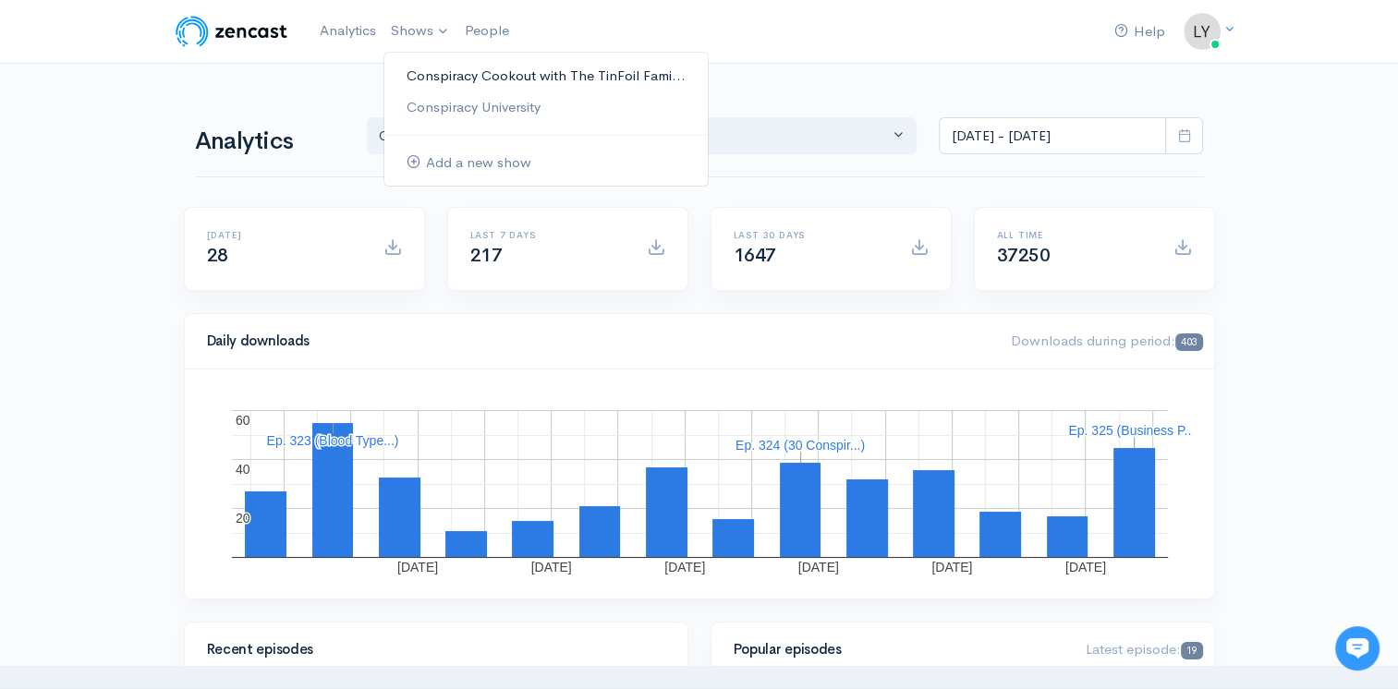
click at [447, 72] on link "Conspiracy Cookout with The TinFoil Fami..." at bounding box center [545, 76] width 323 height 32
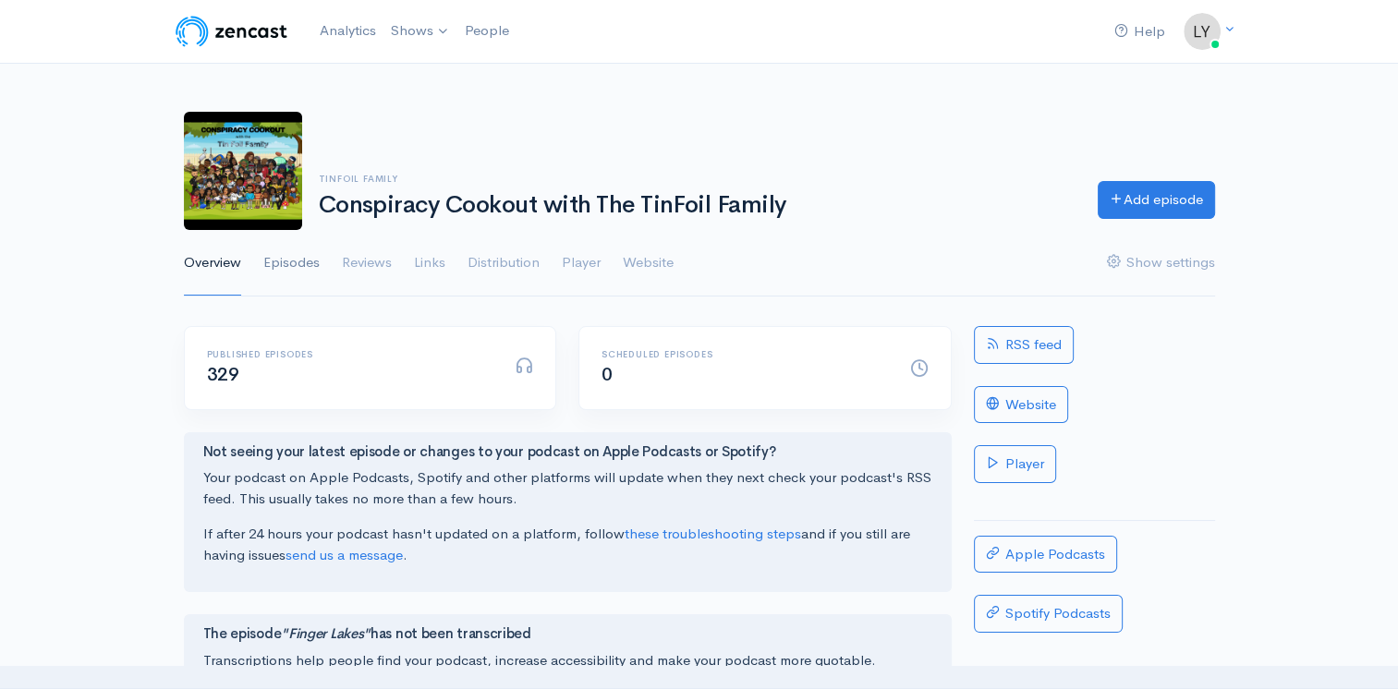
click at [299, 270] on link "Episodes" at bounding box center [291, 263] width 56 height 67
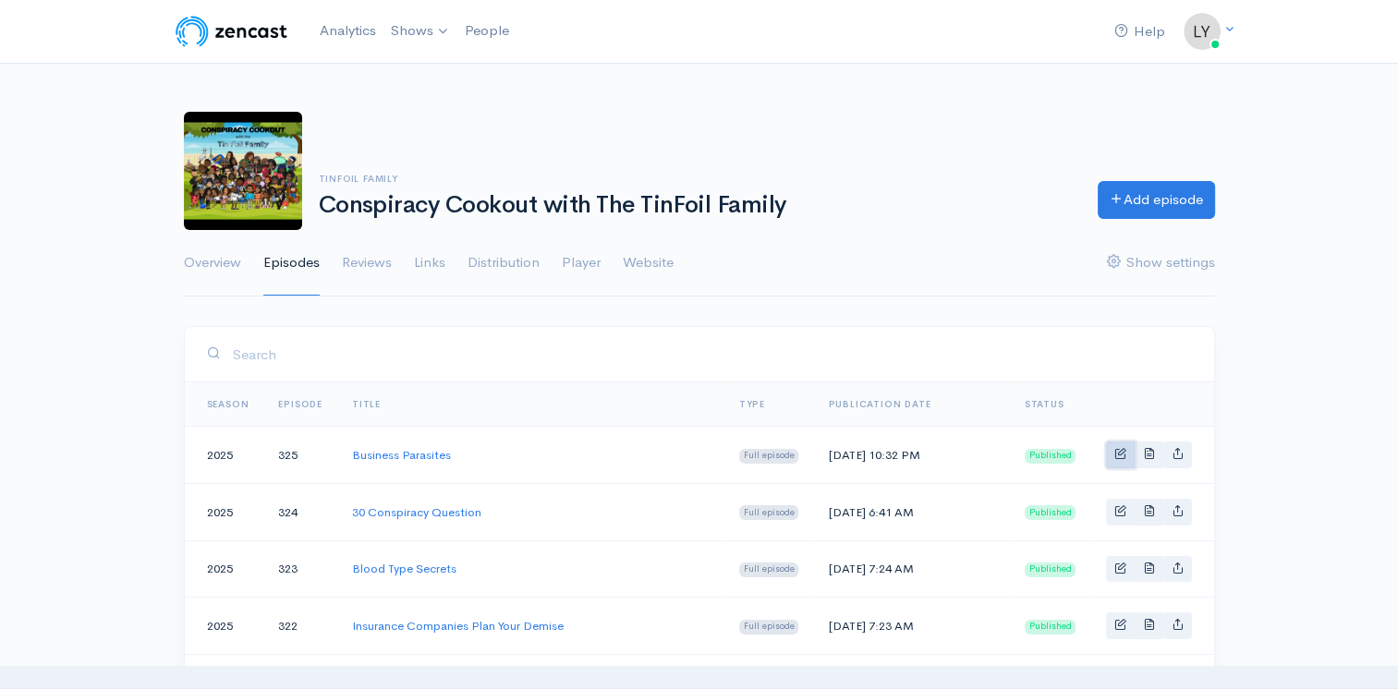
click at [1125, 452] on span "Basic example" at bounding box center [1120, 453] width 12 height 12
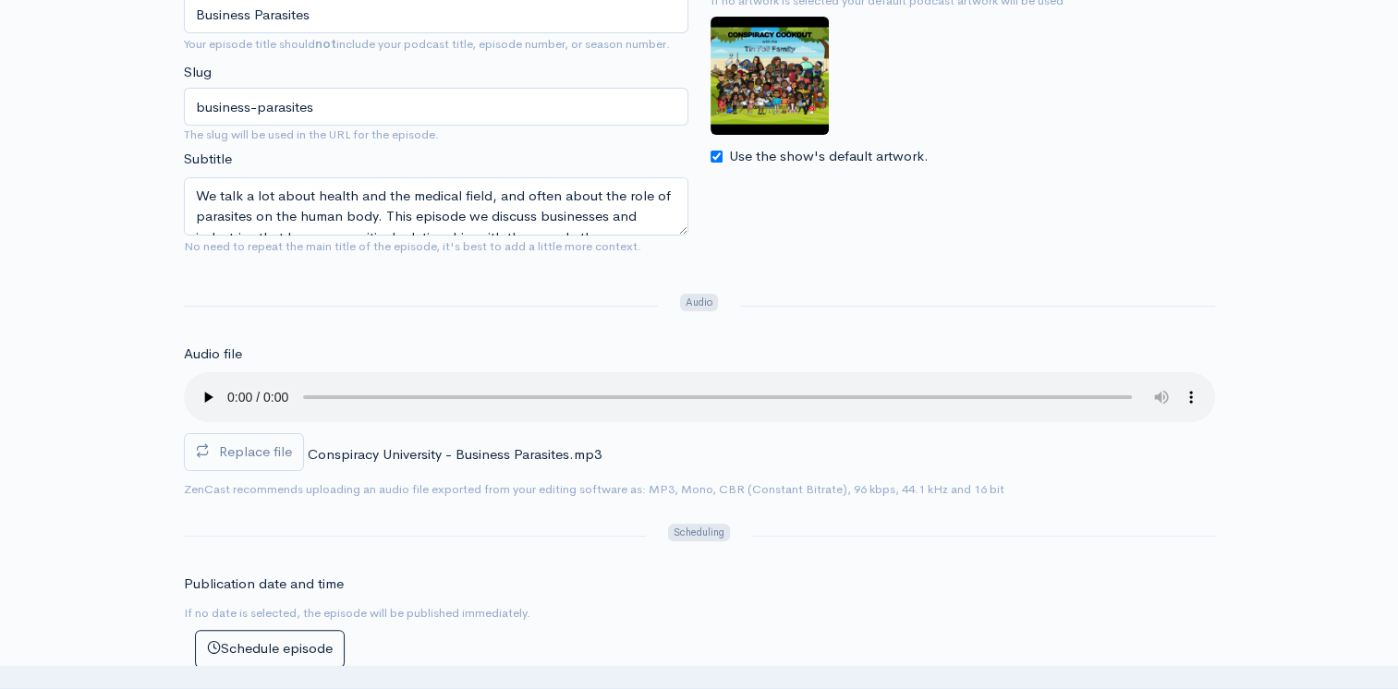
scroll to position [277, 0]
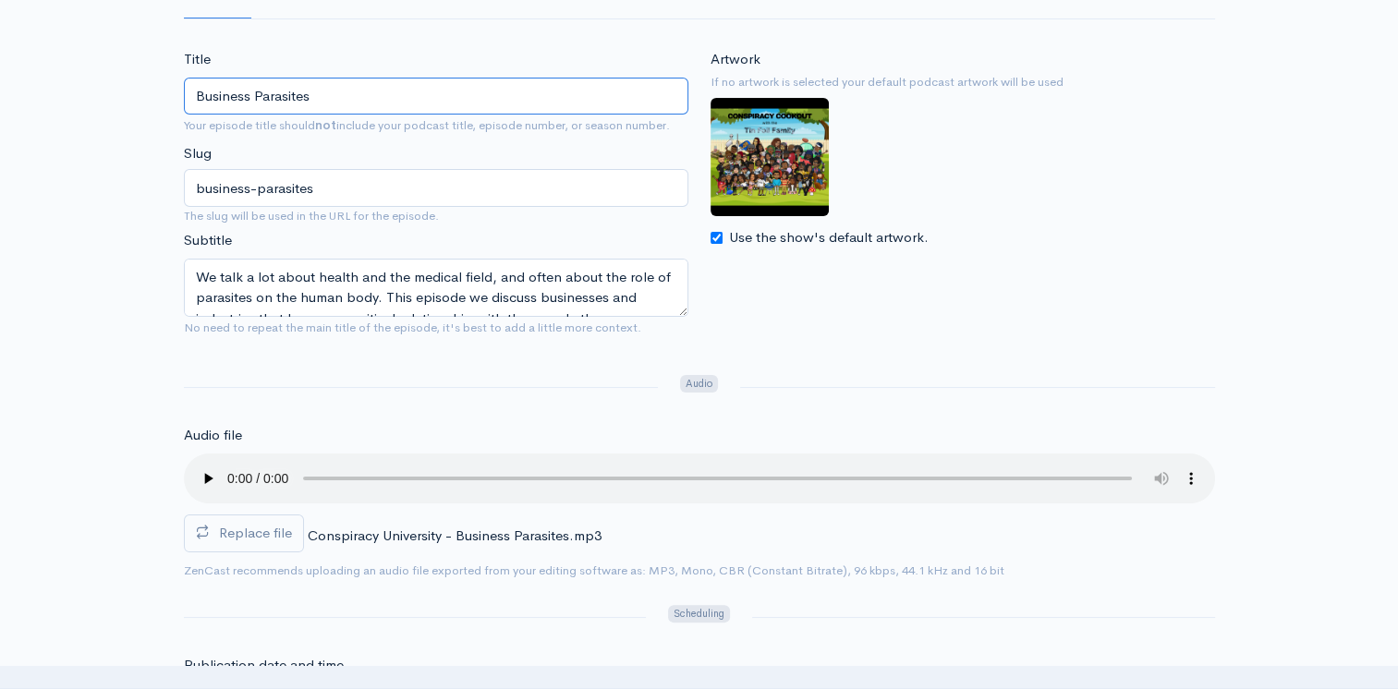
drag, startPoint x: 319, startPoint y: 94, endPoint x: 78, endPoint y: 127, distance: 243.3
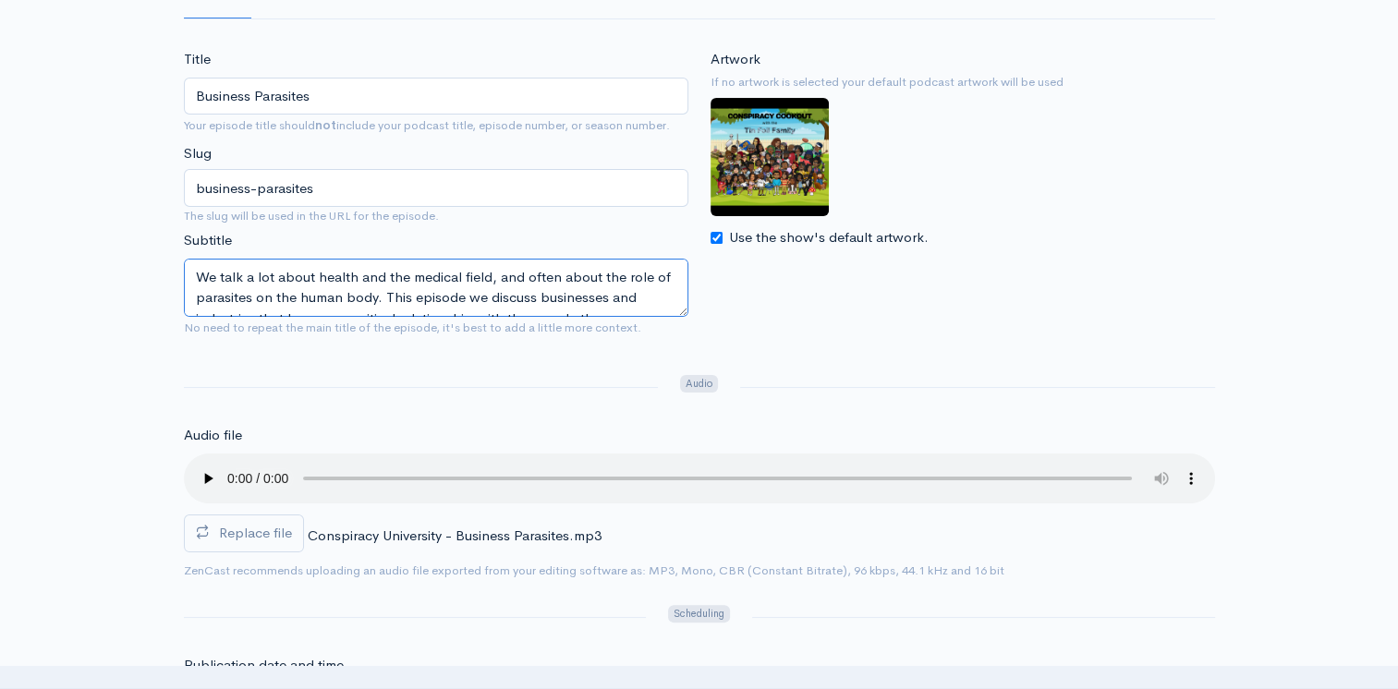
scroll to position [20, 0]
drag, startPoint x: 196, startPoint y: 272, endPoint x: 655, endPoint y: 312, distance: 461.0
click at [655, 312] on textarea "We talk a lot about health and the medical field, and often about the role of p…" at bounding box center [436, 288] width 505 height 58
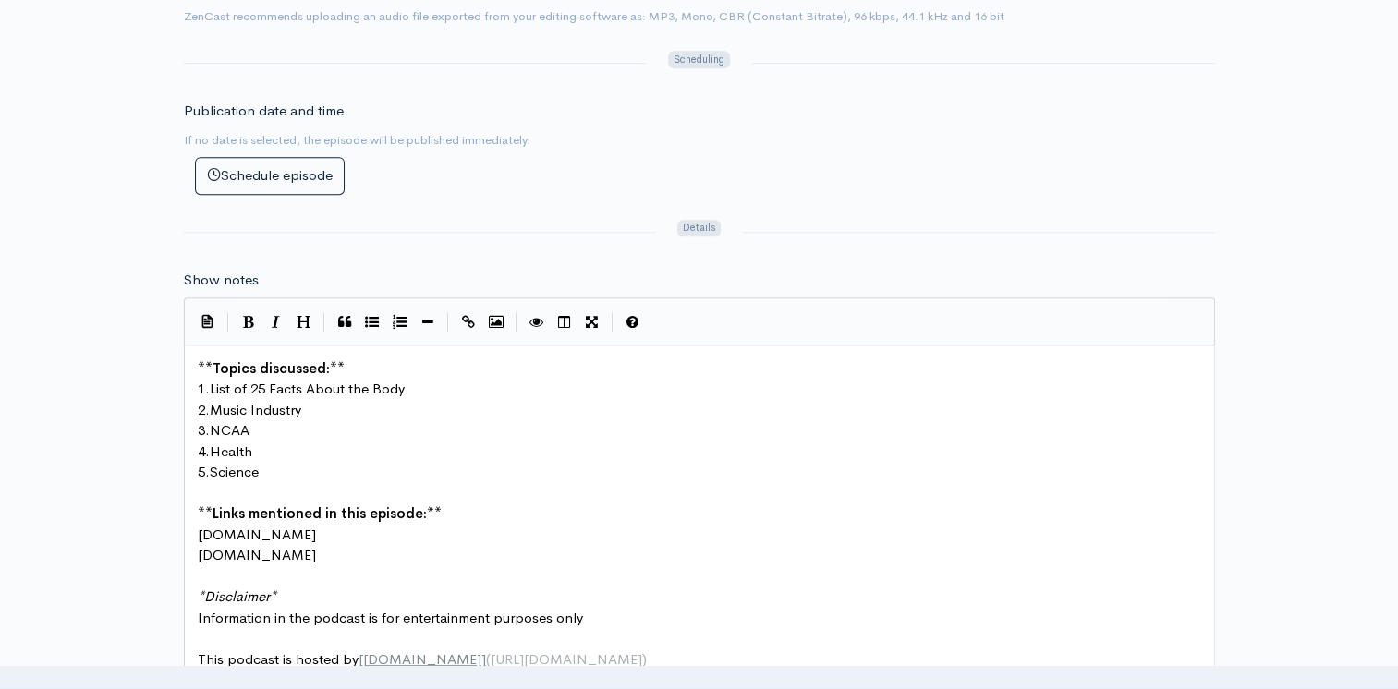
scroll to position [7, 0]
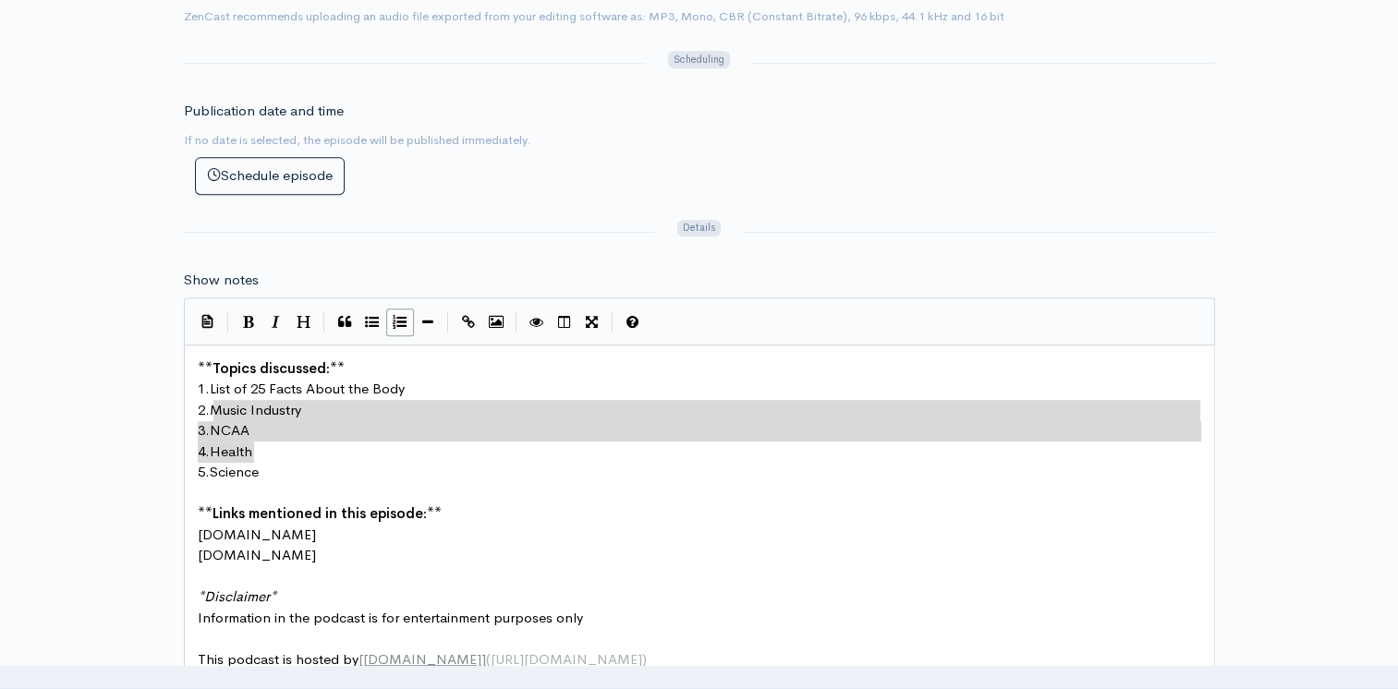
type textarea "Music Industry 3. NCAA 4. Health 5. Science"
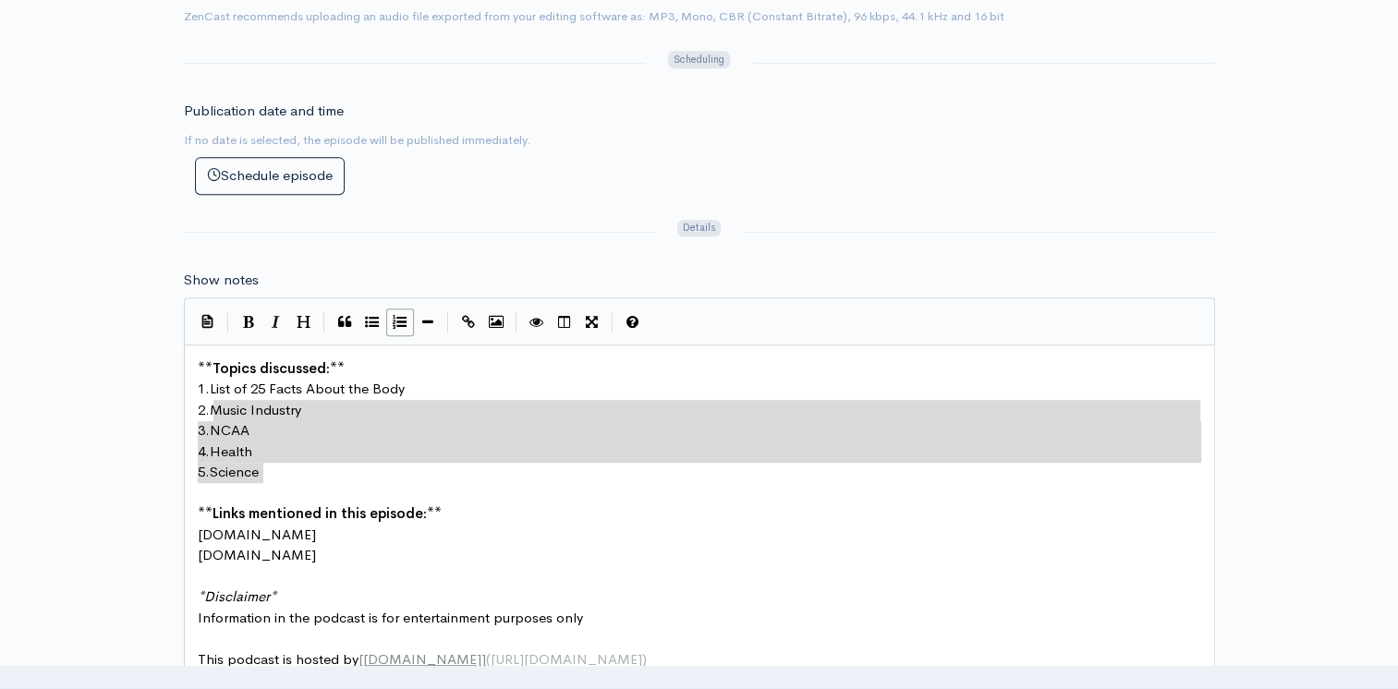
drag, startPoint x: 212, startPoint y: 401, endPoint x: 309, endPoint y: 464, distance: 115.6
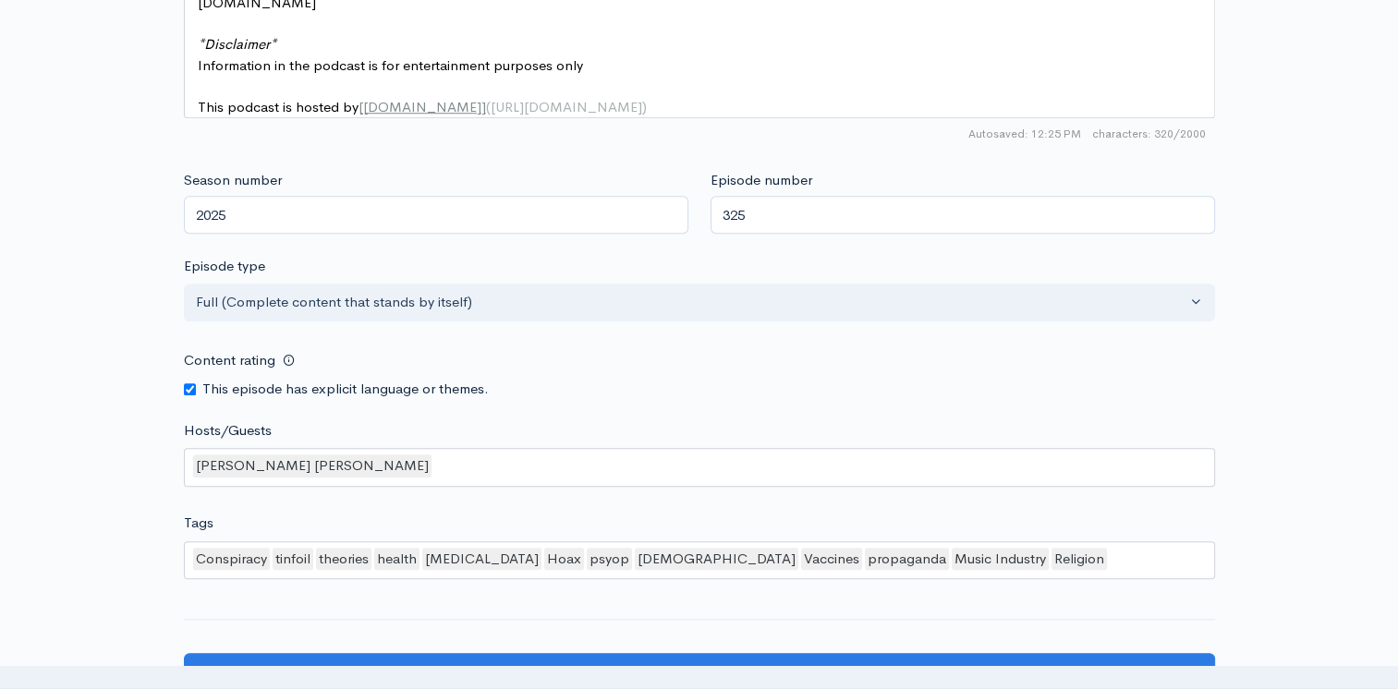
scroll to position [1478, 0]
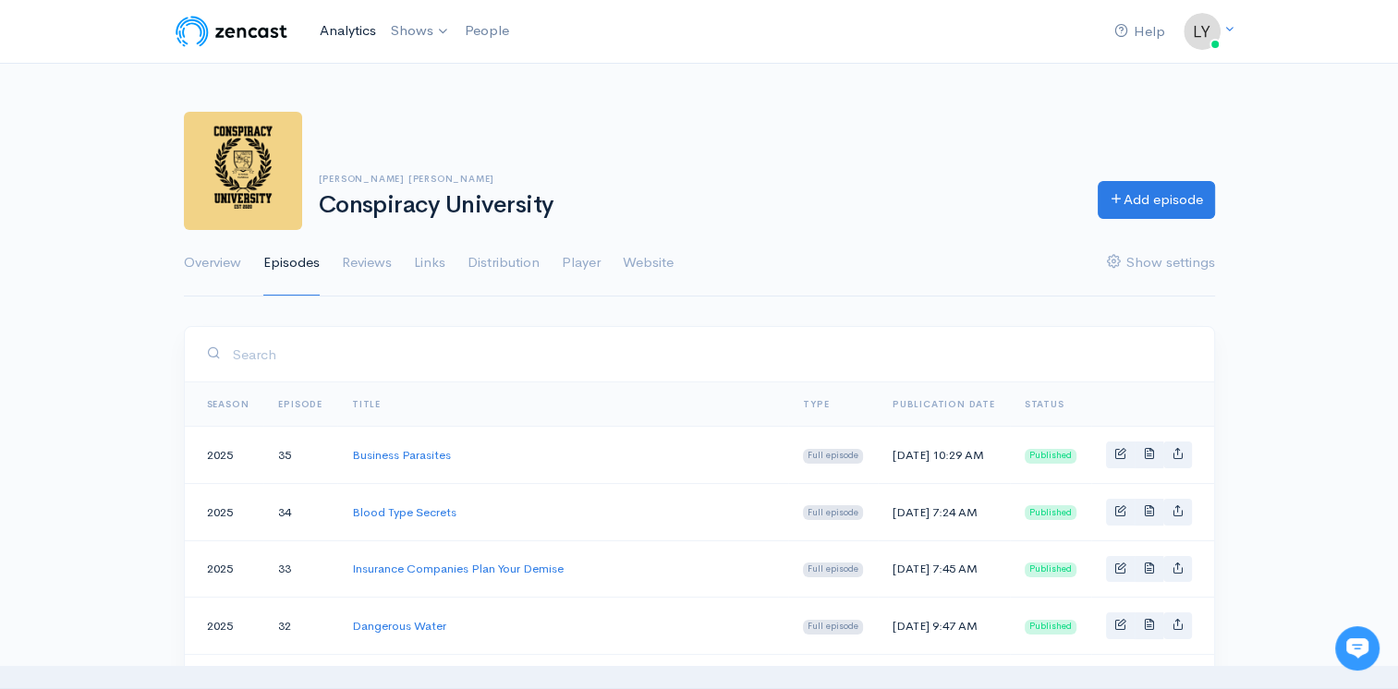
click at [341, 34] on link "Analytics" at bounding box center [347, 31] width 71 height 40
